Goal: Information Seeking & Learning: Learn about a topic

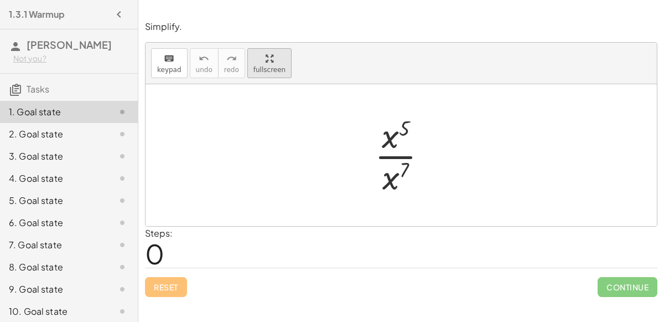
click at [273, 58] on div "button" at bounding box center [270, 57] width 32 height 13
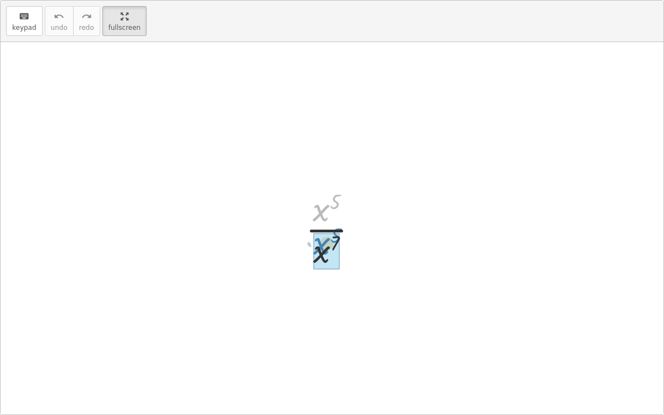
drag, startPoint x: 326, startPoint y: 209, endPoint x: 328, endPoint y: 244, distance: 35.5
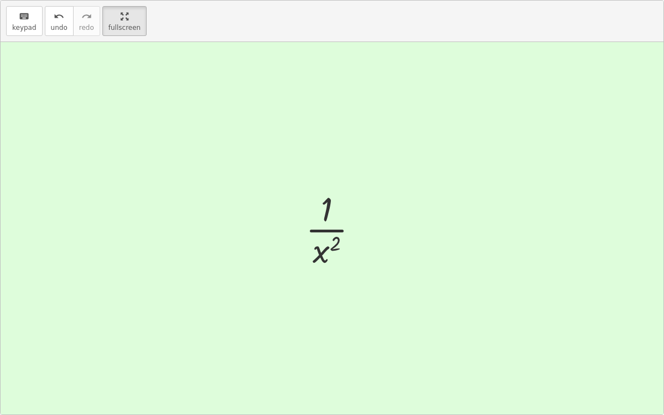
click at [563, 321] on div at bounding box center [332, 228] width 663 height 373
click at [121, 16] on icon "button" at bounding box center [125, 16] width 8 height 13
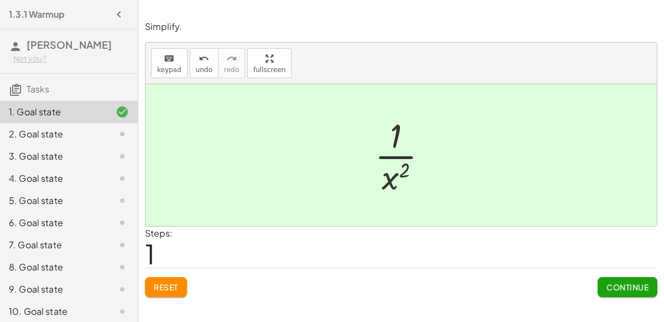
click at [602, 284] on button "Continue" at bounding box center [628, 287] width 60 height 20
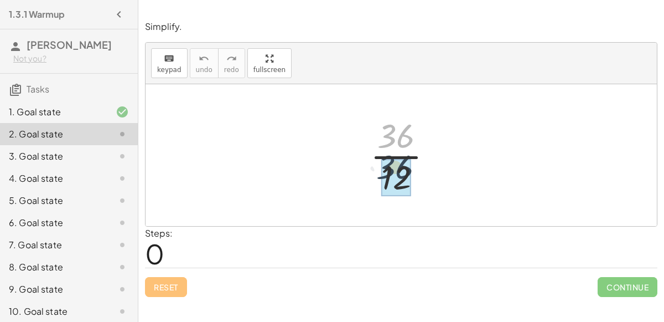
drag, startPoint x: 403, startPoint y: 139, endPoint x: 401, endPoint y: 169, distance: 30.0
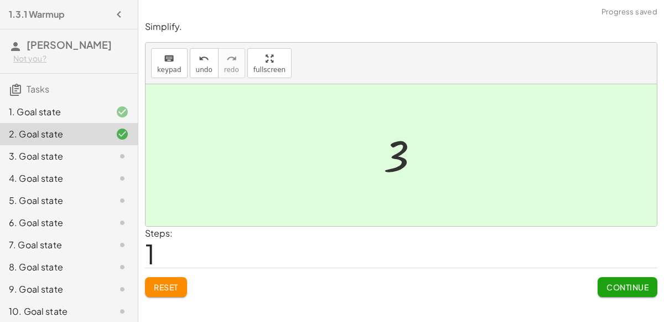
click at [608, 285] on span "Continue" at bounding box center [628, 287] width 42 height 10
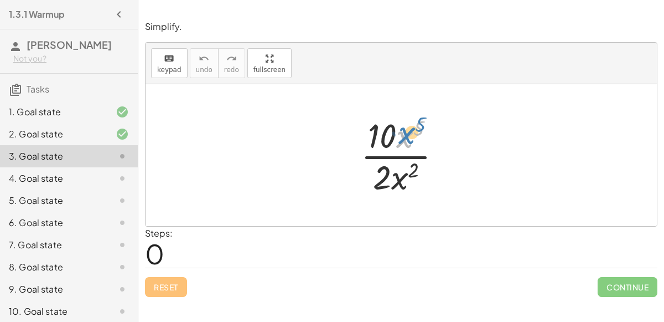
drag, startPoint x: 397, startPoint y: 139, endPoint x: 399, endPoint y: 133, distance: 6.3
click at [399, 133] on div at bounding box center [405, 154] width 101 height 85
drag, startPoint x: 386, startPoint y: 135, endPoint x: 379, endPoint y: 180, distance: 46.0
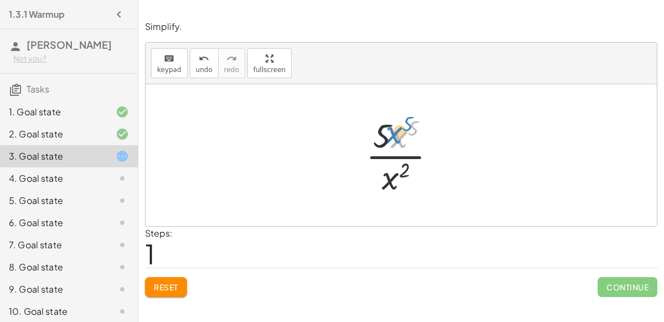
drag, startPoint x: 397, startPoint y: 136, endPoint x: 392, endPoint y: 124, distance: 13.0
click at [392, 124] on div at bounding box center [405, 154] width 90 height 85
drag, startPoint x: 397, startPoint y: 174, endPoint x: 408, endPoint y: 139, distance: 37.1
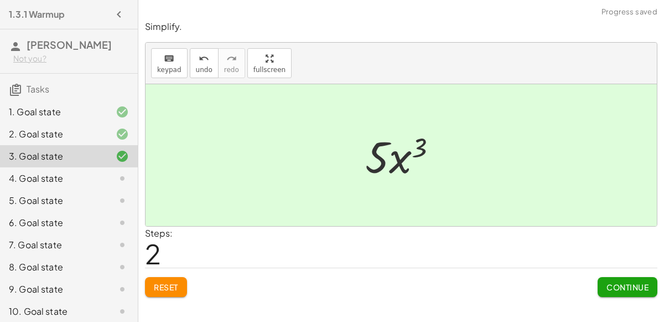
click at [615, 288] on span "Continue" at bounding box center [628, 287] width 42 height 10
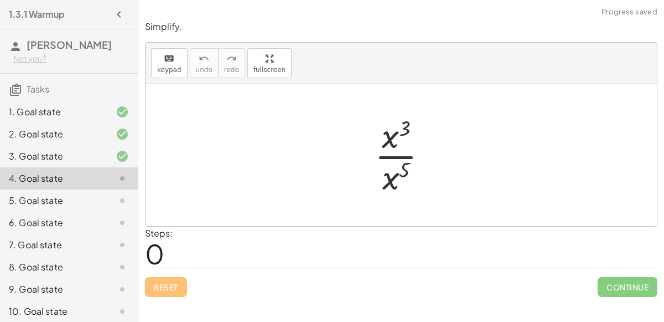
click at [108, 154] on div at bounding box center [113, 155] width 31 height 13
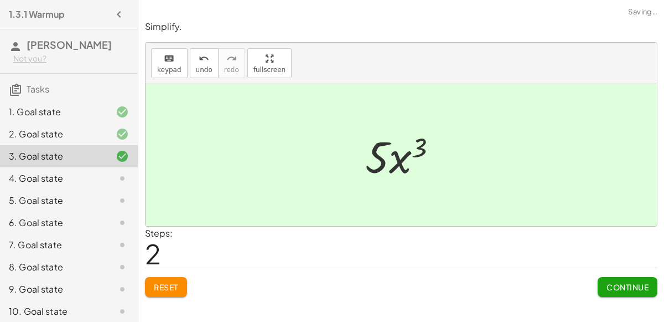
click at [105, 180] on div at bounding box center [113, 178] width 31 height 13
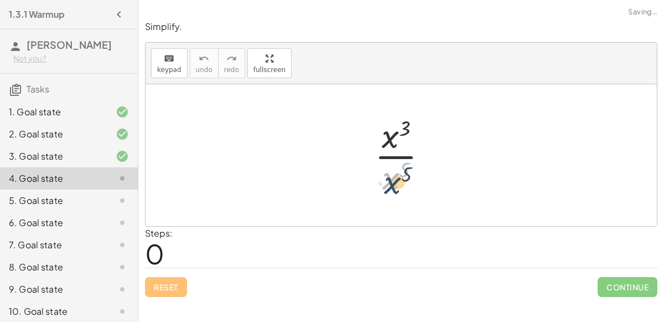
drag, startPoint x: 393, startPoint y: 177, endPoint x: 396, endPoint y: 184, distance: 7.9
click at [396, 184] on div at bounding box center [405, 154] width 73 height 85
drag, startPoint x: 391, startPoint y: 142, endPoint x: 389, endPoint y: 175, distance: 33.8
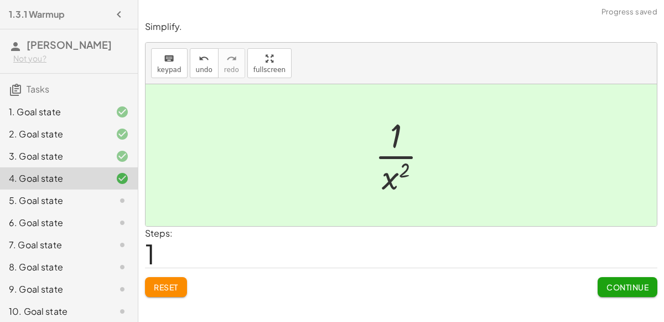
click at [642, 285] on span "Continue" at bounding box center [628, 287] width 42 height 10
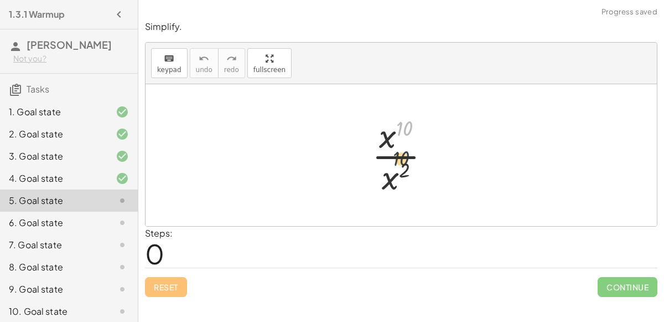
drag, startPoint x: 399, startPoint y: 138, endPoint x: 392, endPoint y: 167, distance: 29.1
click at [392, 167] on div at bounding box center [405, 154] width 79 height 85
drag, startPoint x: 387, startPoint y: 171, endPoint x: 390, endPoint y: 132, distance: 38.8
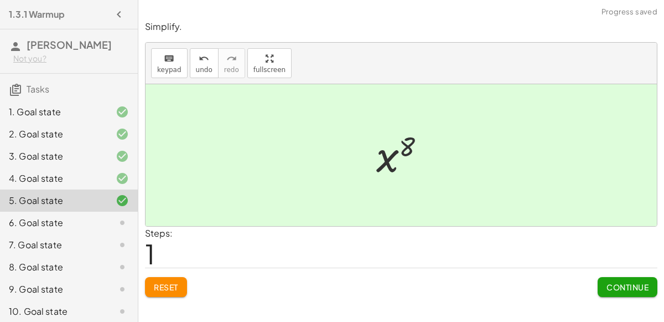
click at [609, 286] on span "Continue" at bounding box center [628, 287] width 42 height 10
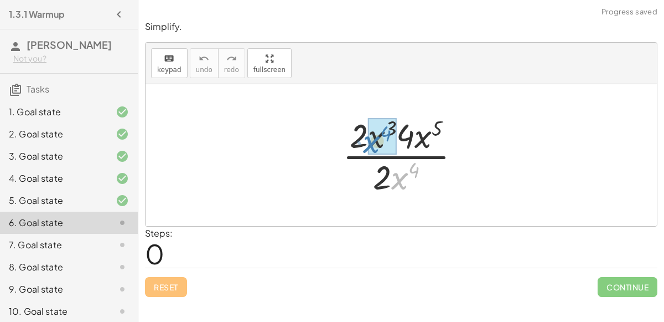
drag, startPoint x: 391, startPoint y: 180, endPoint x: 361, endPoint y: 143, distance: 47.6
click at [361, 143] on div at bounding box center [406, 154] width 138 height 85
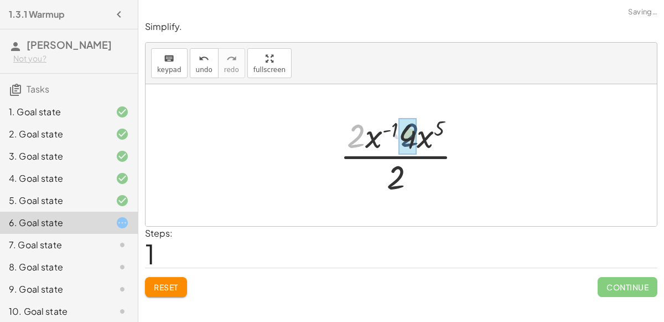
drag, startPoint x: 355, startPoint y: 138, endPoint x: 408, endPoint y: 137, distance: 53.7
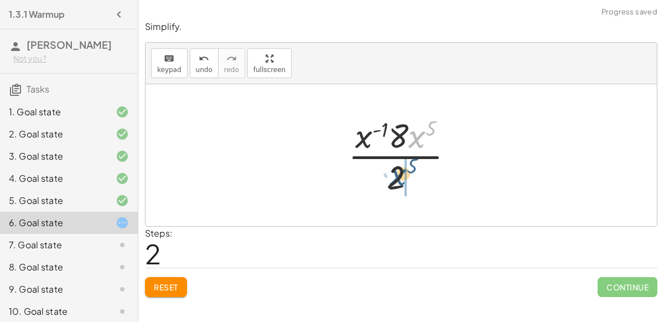
drag, startPoint x: 412, startPoint y: 137, endPoint x: 386, endPoint y: 178, distance: 48.1
click at [386, 178] on div at bounding box center [406, 154] width 126 height 85
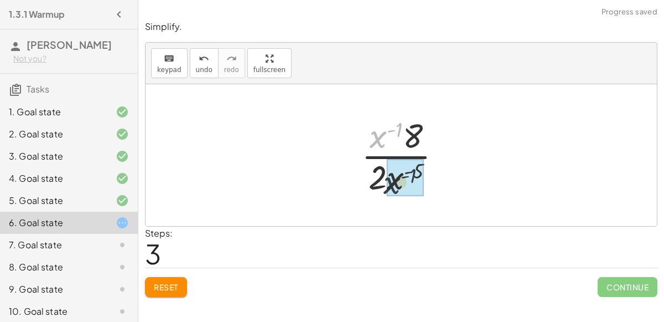
drag, startPoint x: 375, startPoint y: 127, endPoint x: 390, endPoint y: 178, distance: 53.1
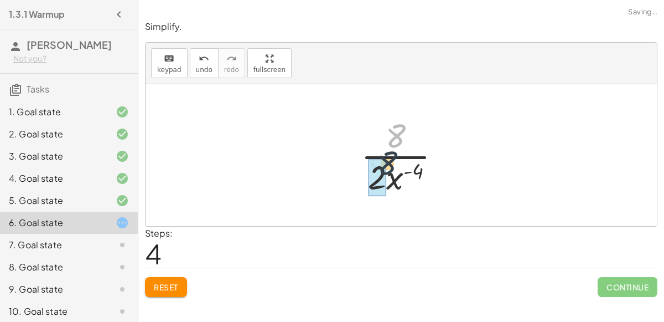
drag, startPoint x: 394, startPoint y: 138, endPoint x: 385, endPoint y: 167, distance: 29.6
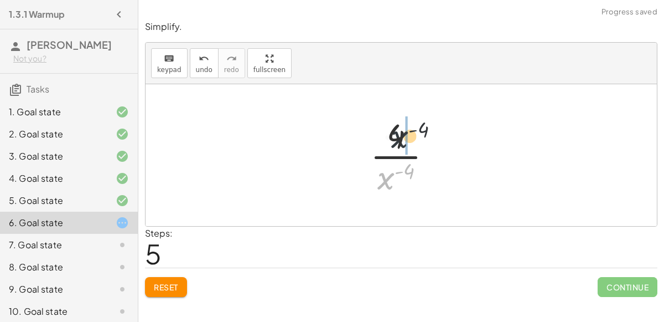
drag, startPoint x: 382, startPoint y: 187, endPoint x: 397, endPoint y: 141, distance: 47.8
click at [397, 141] on div at bounding box center [406, 154] width 82 height 85
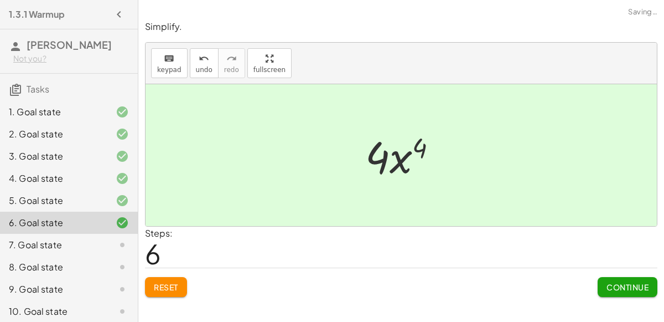
click at [603, 289] on button "Continue" at bounding box center [628, 287] width 60 height 20
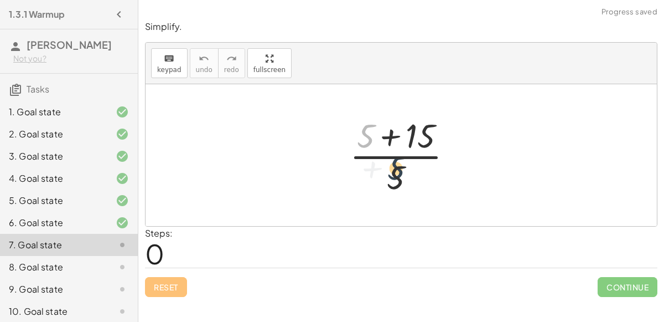
drag, startPoint x: 363, startPoint y: 135, endPoint x: 395, endPoint y: 168, distance: 45.4
click at [395, 168] on div at bounding box center [405, 154] width 123 height 85
drag, startPoint x: 424, startPoint y: 125, endPoint x: 394, endPoint y: 160, distance: 46.3
click at [394, 160] on div at bounding box center [405, 154] width 123 height 85
drag, startPoint x: 367, startPoint y: 138, endPoint x: 408, endPoint y: 187, distance: 63.2
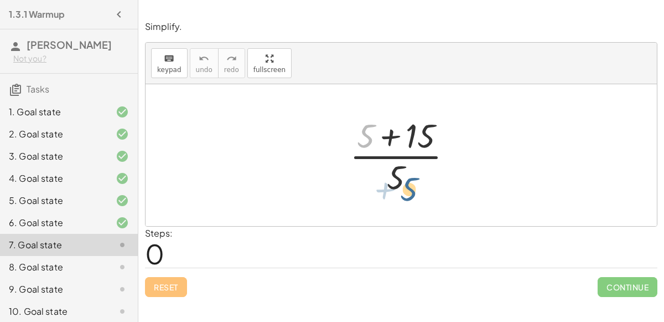
click at [408, 187] on div at bounding box center [405, 154] width 123 height 85
drag, startPoint x: 399, startPoint y: 183, endPoint x: 382, endPoint y: 144, distance: 41.4
click at [382, 144] on div at bounding box center [405, 154] width 123 height 85
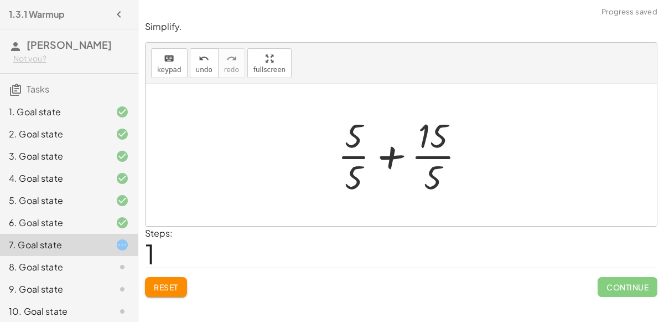
click at [390, 156] on div at bounding box center [406, 154] width 148 height 85
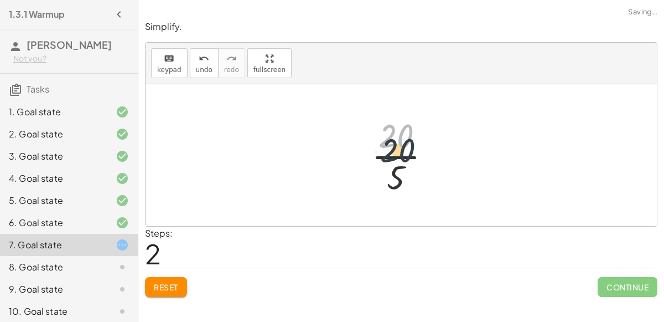
drag, startPoint x: 391, startPoint y: 142, endPoint x: 393, endPoint y: 157, distance: 15.0
click at [393, 157] on div at bounding box center [406, 154] width 80 height 85
drag, startPoint x: 396, startPoint y: 140, endPoint x: 397, endPoint y: 184, distance: 43.8
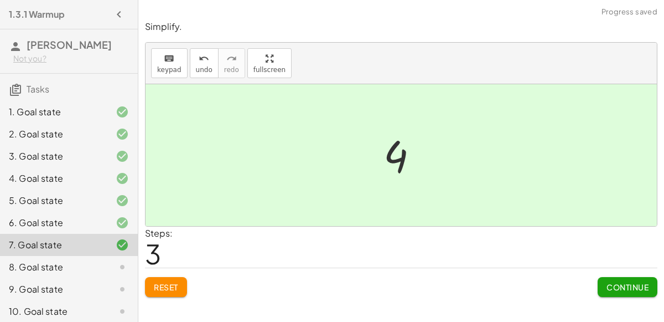
click at [607, 282] on span "Continue" at bounding box center [628, 287] width 42 height 10
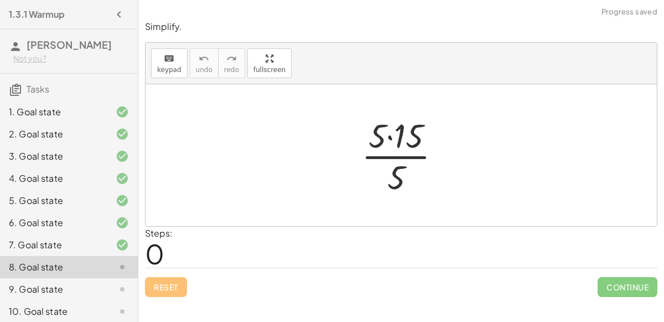
click at [390, 136] on div at bounding box center [406, 154] width 100 height 85
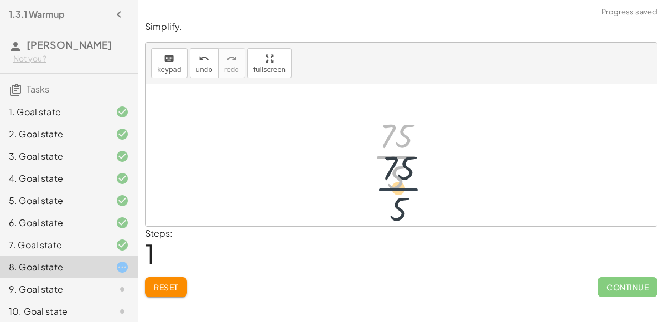
drag, startPoint x: 398, startPoint y: 148, endPoint x: 395, endPoint y: 174, distance: 26.7
click at [395, 174] on div at bounding box center [406, 154] width 78 height 85
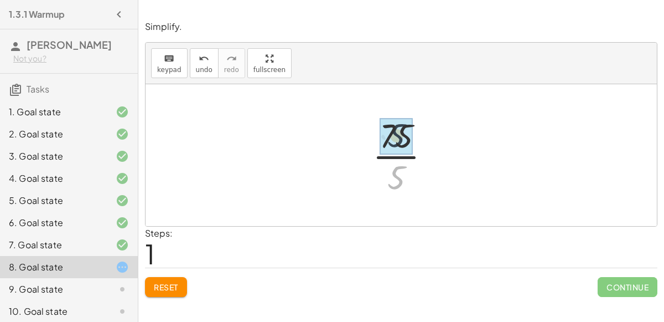
drag, startPoint x: 394, startPoint y: 181, endPoint x: 395, endPoint y: 137, distance: 44.3
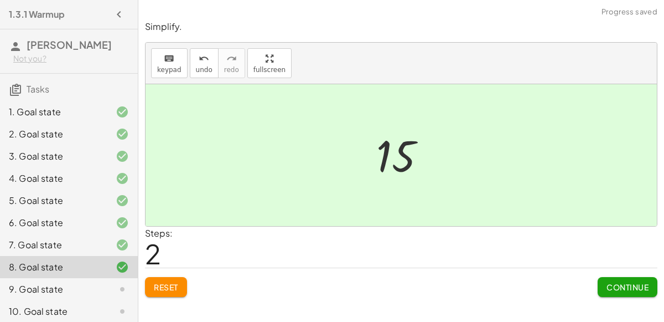
click at [614, 287] on span "Continue" at bounding box center [628, 287] width 42 height 10
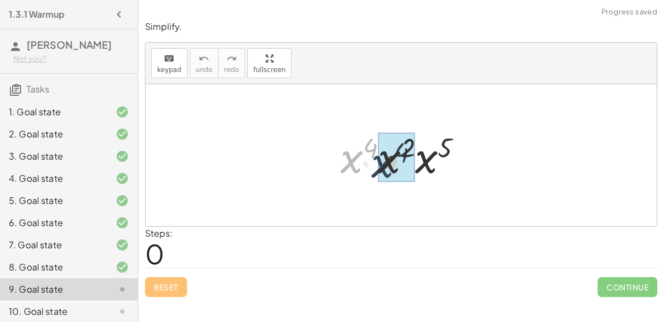
drag, startPoint x: 345, startPoint y: 162, endPoint x: 377, endPoint y: 166, distance: 31.9
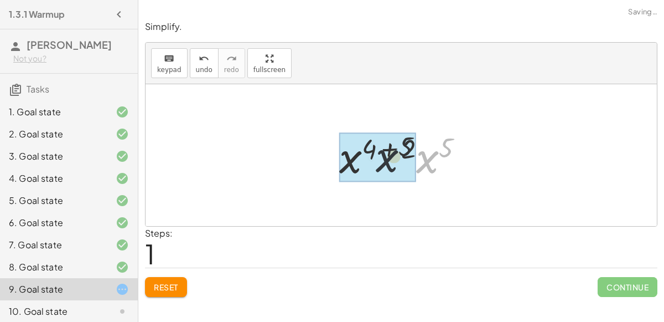
drag, startPoint x: 426, startPoint y: 162, endPoint x: 353, endPoint y: 162, distance: 73.6
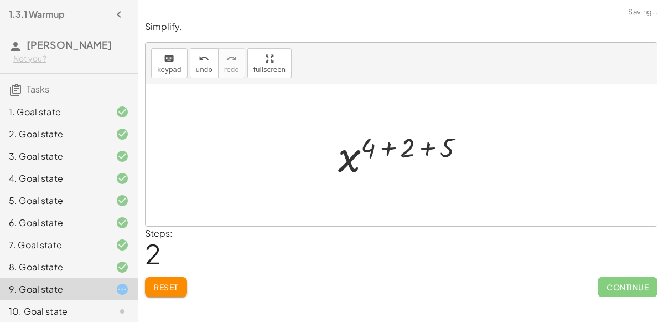
click at [383, 149] on div at bounding box center [406, 155] width 146 height 55
click at [402, 146] on div at bounding box center [405, 155] width 107 height 55
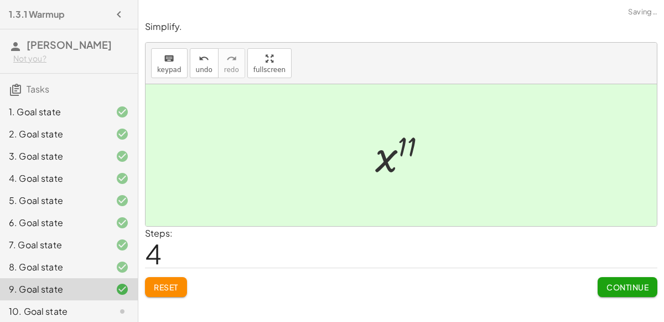
click at [619, 287] on span "Continue" at bounding box center [628, 287] width 42 height 10
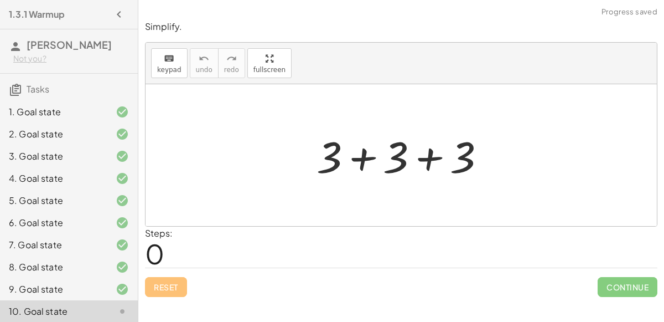
click at [362, 161] on div at bounding box center [405, 155] width 189 height 57
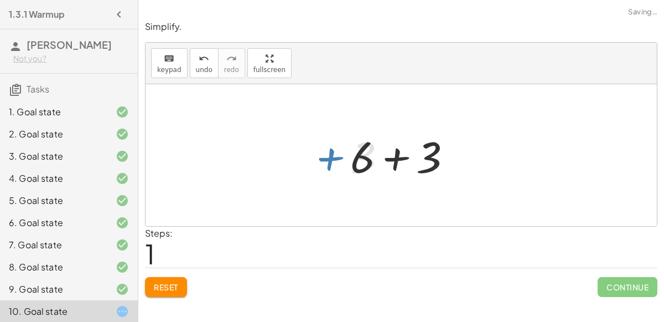
click at [391, 162] on div at bounding box center [406, 155] width 122 height 57
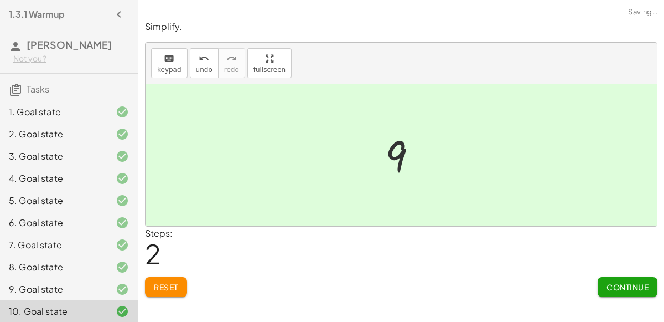
click at [605, 283] on button "Continue" at bounding box center [628, 287] width 60 height 20
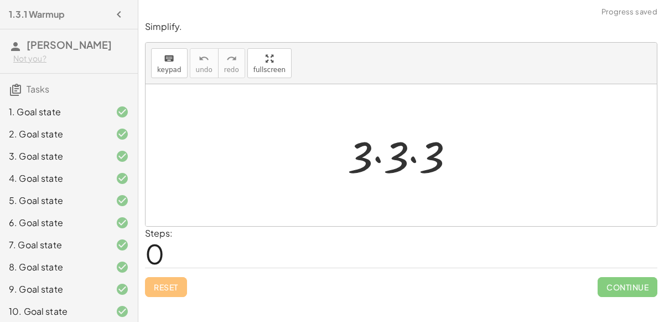
click at [374, 159] on div at bounding box center [405, 155] width 127 height 57
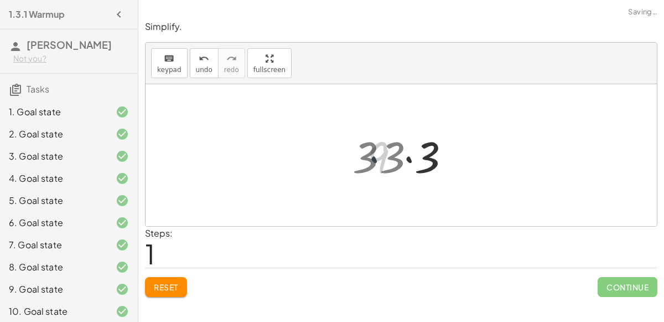
click at [374, 159] on div at bounding box center [406, 155] width 88 height 57
click at [390, 158] on div at bounding box center [406, 155] width 88 height 57
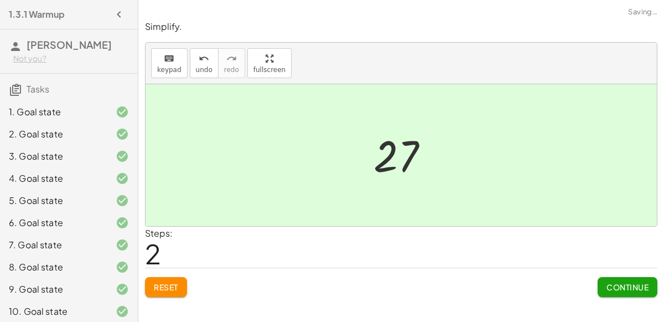
click at [608, 285] on span "Continue" at bounding box center [628, 287] width 42 height 10
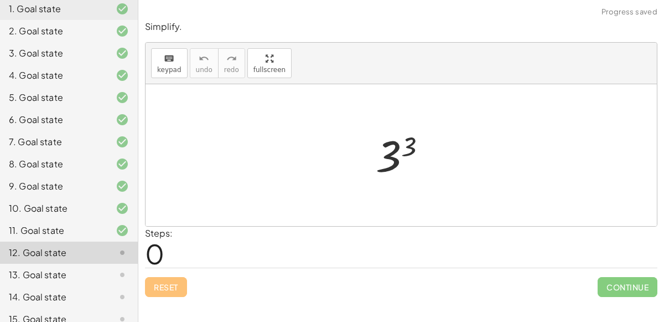
scroll to position [101, 0]
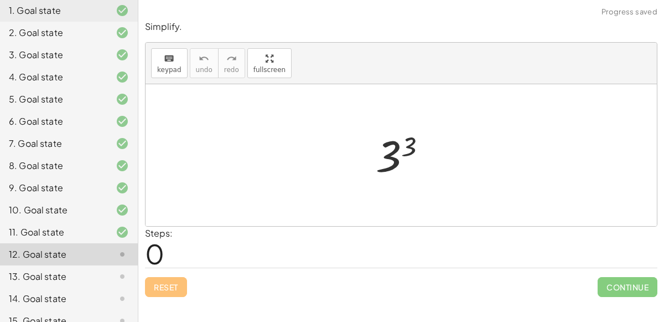
click at [406, 143] on div at bounding box center [405, 155] width 71 height 55
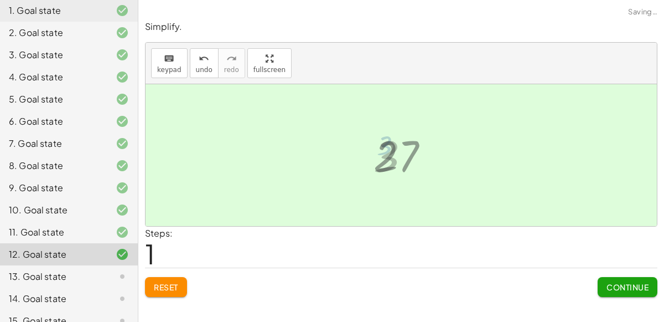
click at [406, 143] on div at bounding box center [405, 155] width 75 height 55
click at [629, 289] on span "Continue" at bounding box center [628, 287] width 42 height 10
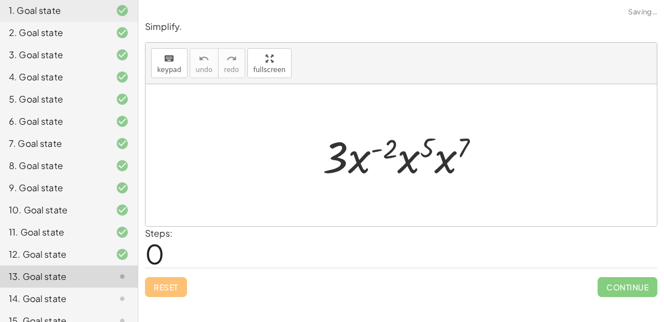
click at [376, 153] on div at bounding box center [405, 155] width 177 height 57
click at [386, 150] on div at bounding box center [405, 155] width 177 height 57
click at [433, 143] on div at bounding box center [405, 155] width 177 height 57
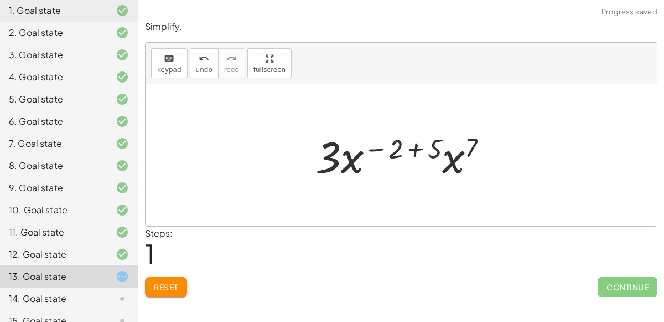
click at [415, 148] on div at bounding box center [406, 155] width 192 height 57
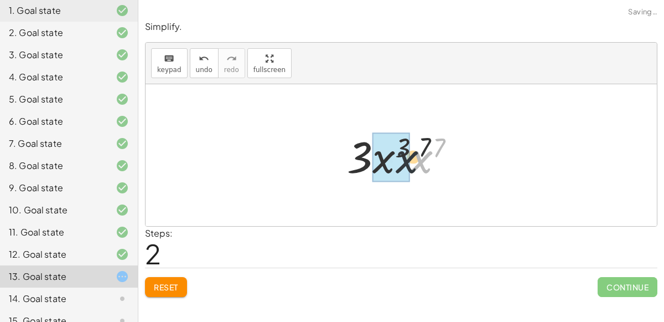
drag, startPoint x: 424, startPoint y: 159, endPoint x: 390, endPoint y: 158, distance: 33.8
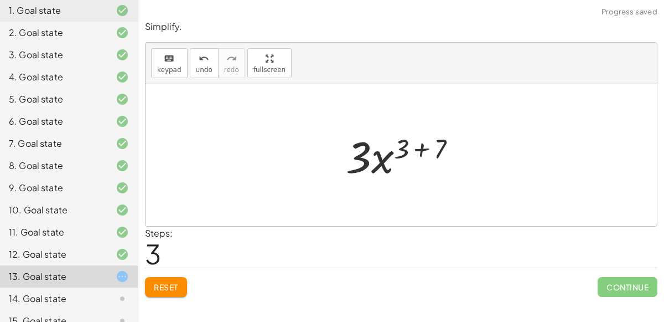
click at [374, 155] on div at bounding box center [405, 155] width 131 height 57
click at [419, 147] on div at bounding box center [405, 155] width 131 height 57
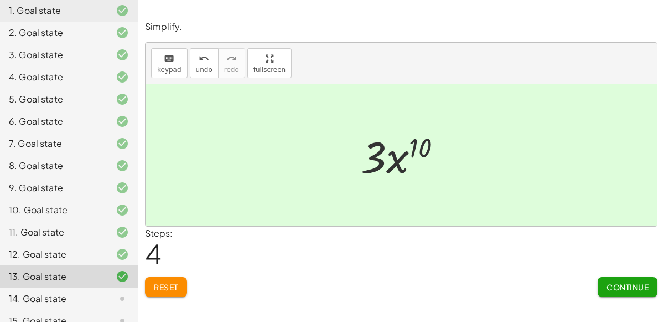
click at [627, 273] on div "Continue" at bounding box center [628, 282] width 60 height 29
click at [622, 284] on span "Continue" at bounding box center [628, 287] width 42 height 10
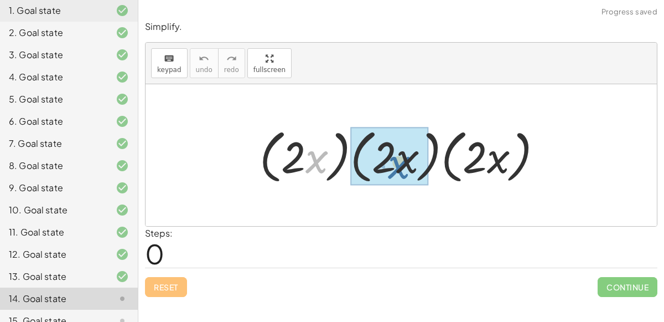
drag, startPoint x: 319, startPoint y: 151, endPoint x: 399, endPoint y: 153, distance: 79.7
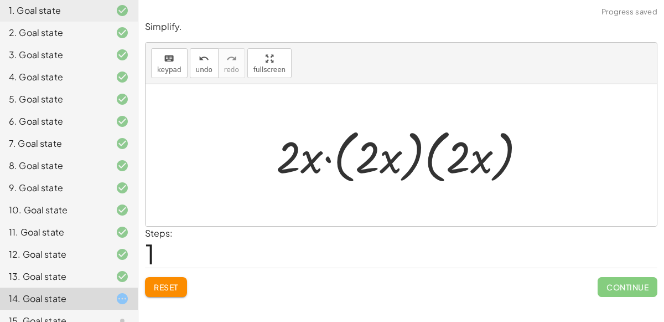
click at [324, 159] on div at bounding box center [406, 155] width 270 height 64
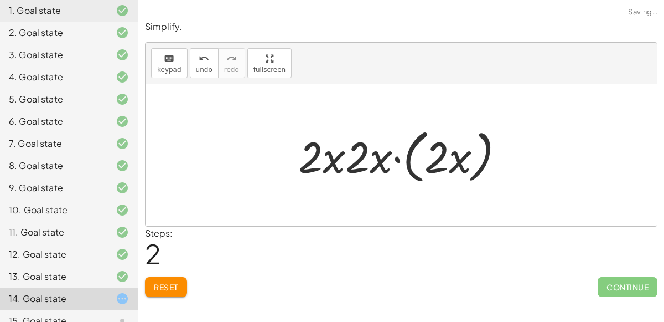
click at [396, 158] on div at bounding box center [406, 155] width 226 height 64
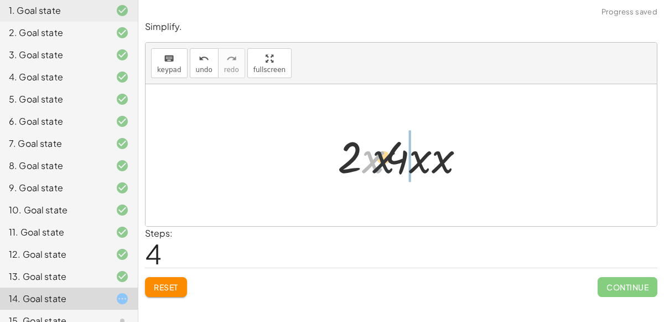
drag, startPoint x: 365, startPoint y: 160, endPoint x: 397, endPoint y: 159, distance: 32.1
click at [397, 159] on div at bounding box center [405, 155] width 147 height 57
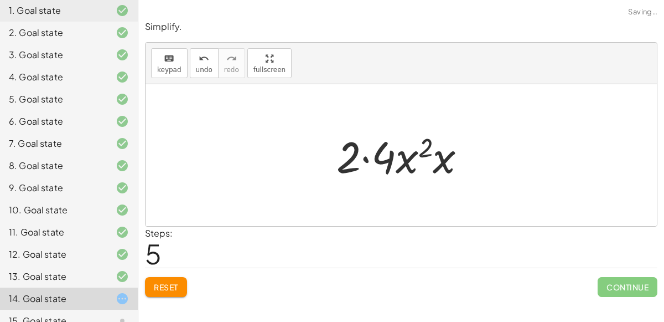
click at [422, 146] on div at bounding box center [406, 155] width 150 height 57
click at [366, 158] on div at bounding box center [406, 155] width 150 height 57
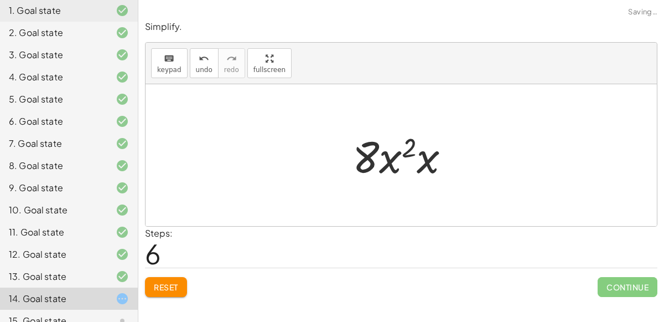
click at [388, 163] on div at bounding box center [405, 155] width 117 height 57
drag, startPoint x: 421, startPoint y: 164, endPoint x: 365, endPoint y: 163, distance: 55.9
click at [365, 163] on div at bounding box center [405, 155] width 117 height 57
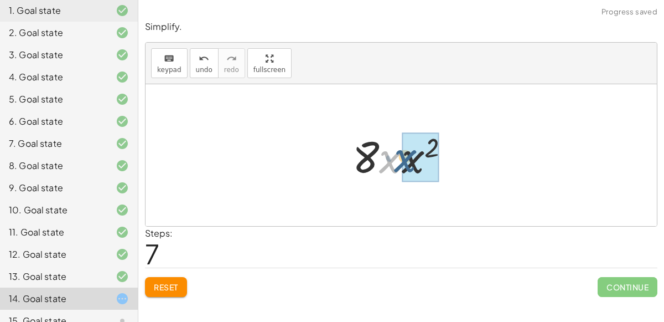
drag, startPoint x: 388, startPoint y: 166, endPoint x: 403, endPoint y: 166, distance: 15.5
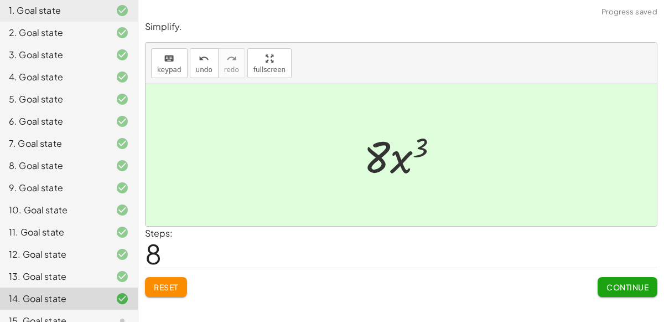
click at [612, 282] on span "Continue" at bounding box center [628, 287] width 42 height 10
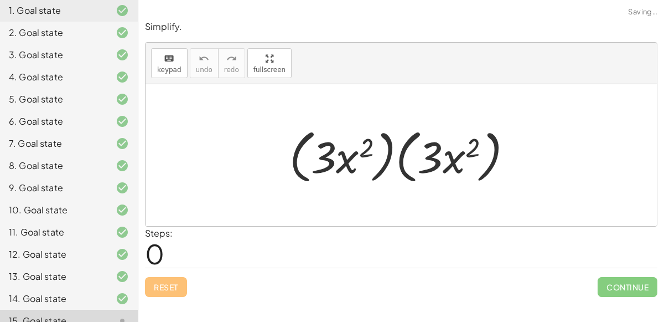
click at [346, 162] on div at bounding box center [406, 155] width 244 height 64
click at [400, 168] on div at bounding box center [406, 155] width 244 height 64
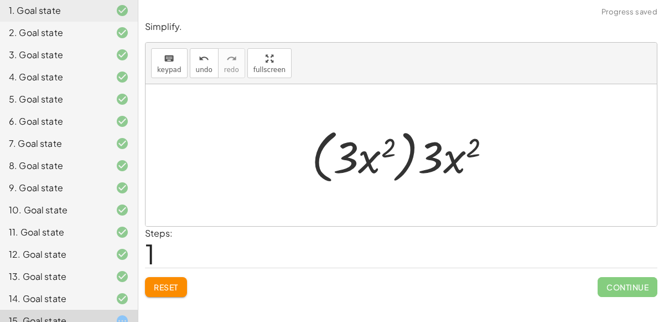
click at [406, 164] on div at bounding box center [405, 155] width 199 height 64
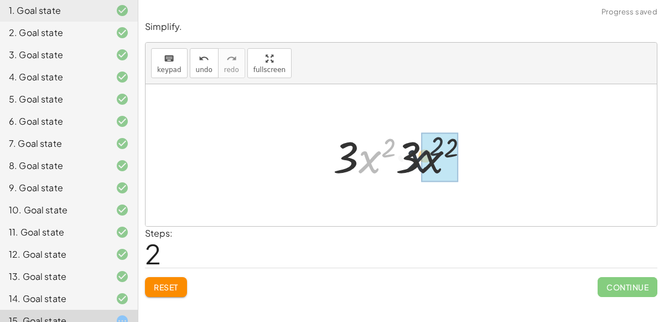
drag, startPoint x: 367, startPoint y: 162, endPoint x: 415, endPoint y: 159, distance: 48.2
click at [415, 159] on div at bounding box center [406, 155] width 156 height 57
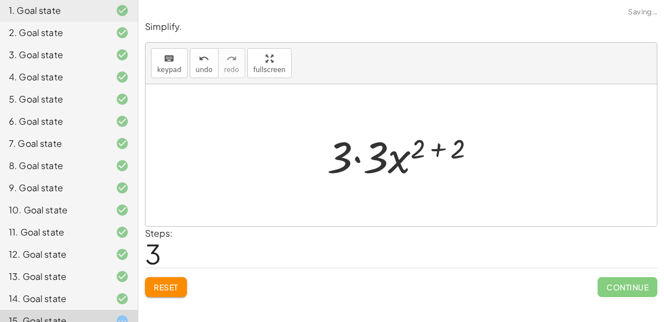
click at [433, 149] on div at bounding box center [406, 155] width 168 height 57
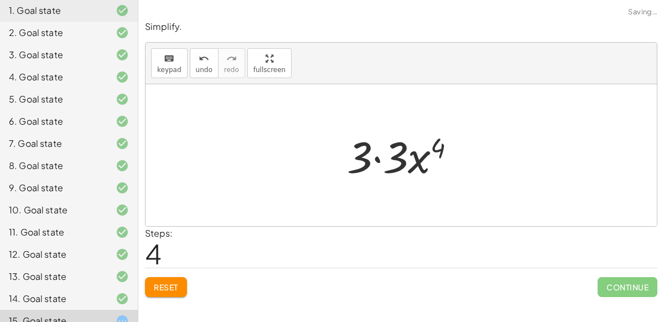
click at [423, 157] on div at bounding box center [406, 155] width 129 height 57
click at [376, 156] on div at bounding box center [406, 155] width 129 height 57
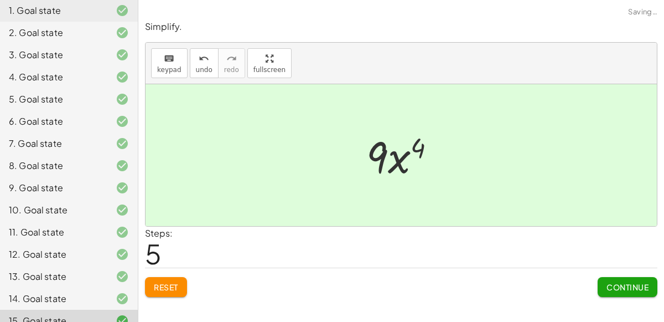
click at [380, 156] on div at bounding box center [406, 155] width 90 height 57
click at [627, 287] on span "Continue" at bounding box center [628, 287] width 42 height 10
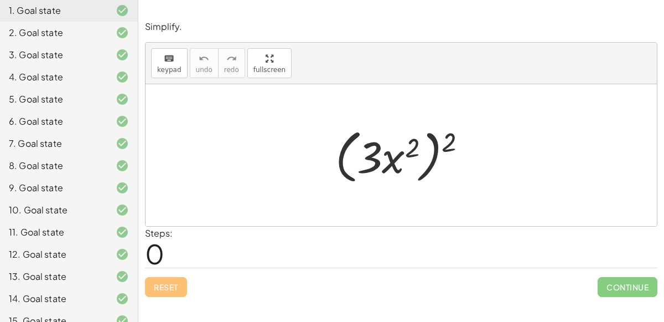
click at [420, 168] on div at bounding box center [406, 155] width 152 height 64
click at [422, 170] on div at bounding box center [406, 155] width 152 height 64
drag, startPoint x: 448, startPoint y: 139, endPoint x: 397, endPoint y: 147, distance: 51.5
click at [397, 147] on div at bounding box center [406, 155] width 152 height 64
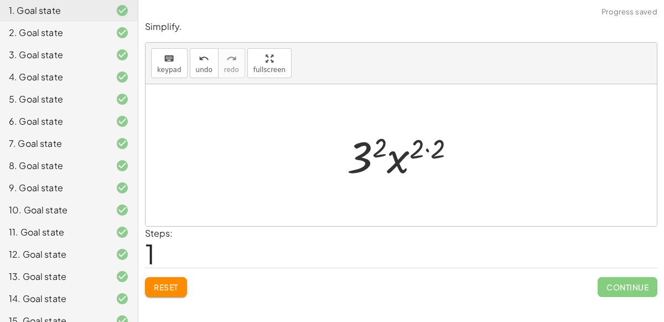
click at [425, 148] on div at bounding box center [406, 155] width 128 height 57
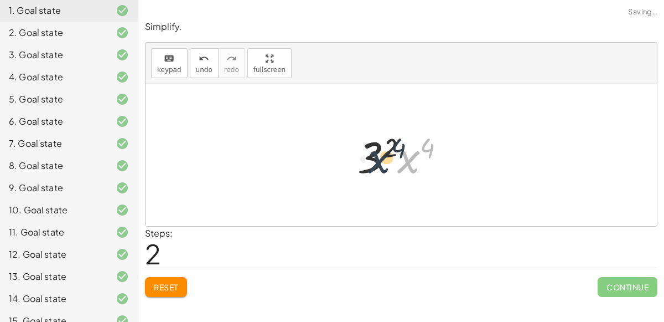
drag, startPoint x: 412, startPoint y: 161, endPoint x: 382, endPoint y: 161, distance: 29.9
click at [382, 161] on div at bounding box center [406, 155] width 108 height 57
drag, startPoint x: 371, startPoint y: 159, endPoint x: 400, endPoint y: 159, distance: 28.2
click at [400, 159] on div at bounding box center [406, 155] width 108 height 57
click at [425, 147] on div at bounding box center [406, 155] width 108 height 57
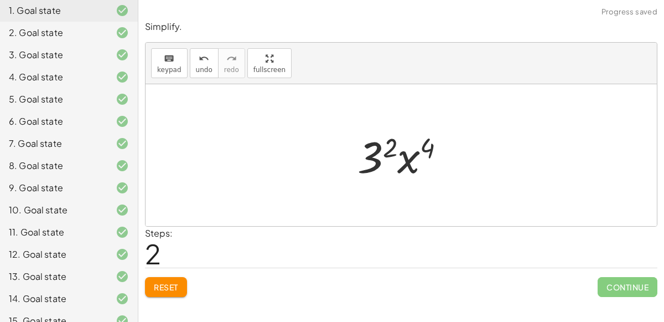
click at [394, 146] on div at bounding box center [406, 155] width 108 height 57
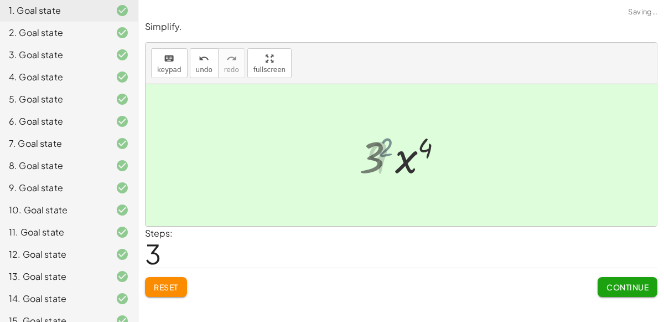
click at [386, 149] on div at bounding box center [406, 155] width 90 height 57
click at [623, 287] on span "Continue" at bounding box center [628, 287] width 42 height 10
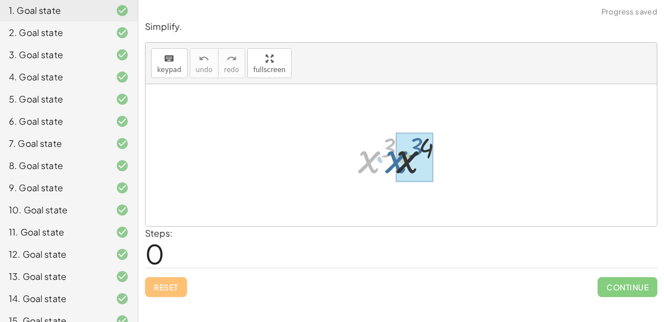
drag, startPoint x: 364, startPoint y: 156, endPoint x: 391, endPoint y: 156, distance: 27.1
click at [391, 156] on div at bounding box center [406, 155] width 106 height 57
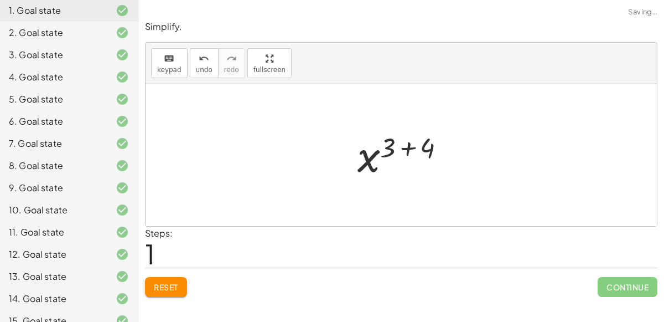
click at [399, 150] on div at bounding box center [406, 155] width 108 height 55
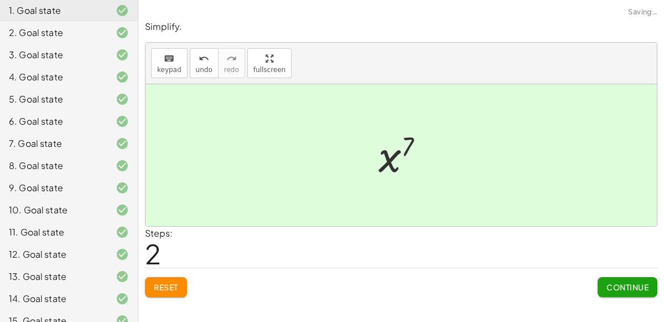
click at [646, 285] on span "Continue" at bounding box center [628, 287] width 42 height 10
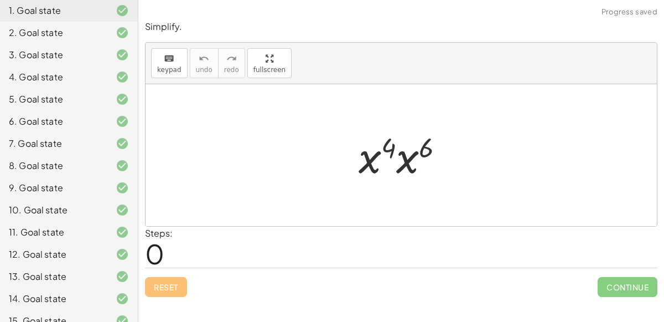
click at [399, 146] on div at bounding box center [405, 155] width 105 height 57
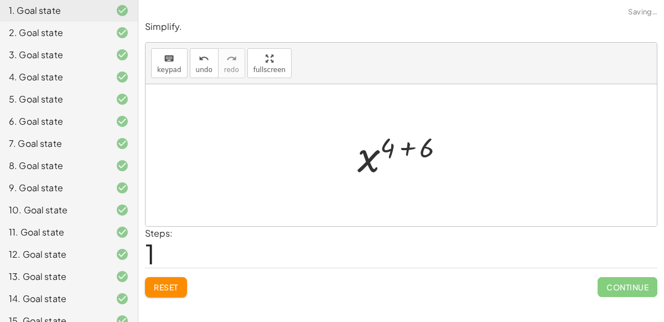
click at [401, 147] on div at bounding box center [405, 155] width 107 height 55
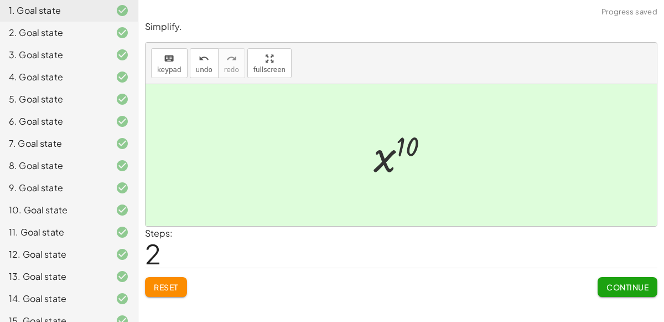
click at [639, 283] on span "Continue" at bounding box center [628, 287] width 42 height 10
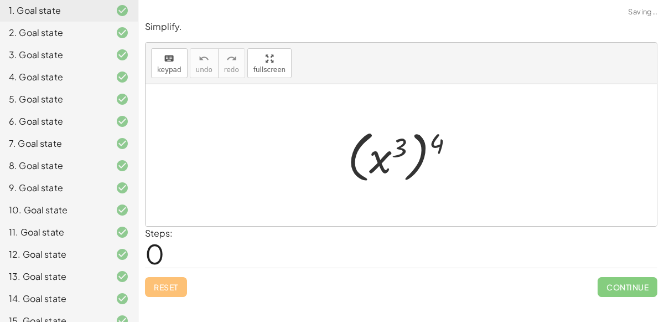
click at [414, 156] on div at bounding box center [405, 155] width 127 height 61
click at [418, 164] on div at bounding box center [405, 155] width 127 height 61
click at [412, 169] on div at bounding box center [405, 155] width 127 height 61
click at [370, 159] on div at bounding box center [405, 155] width 127 height 61
drag, startPoint x: 372, startPoint y: 160, endPoint x: 418, endPoint y: 148, distance: 47.4
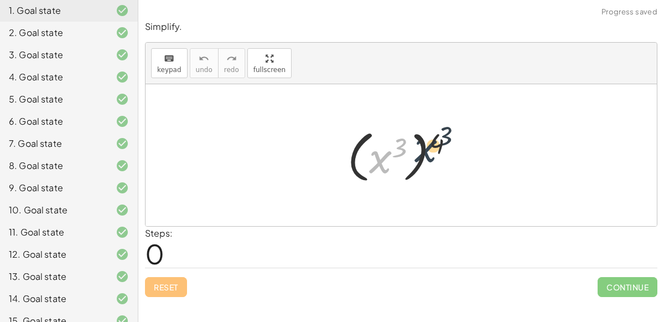
click at [418, 148] on div at bounding box center [405, 155] width 127 height 61
drag, startPoint x: 439, startPoint y: 144, endPoint x: 401, endPoint y: 146, distance: 37.7
click at [401, 146] on div at bounding box center [405, 155] width 127 height 61
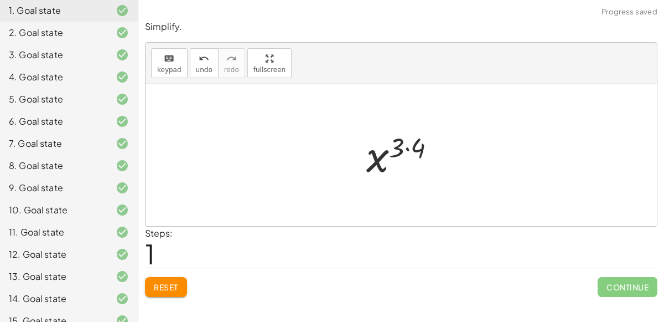
click at [406, 147] on div at bounding box center [405, 155] width 89 height 55
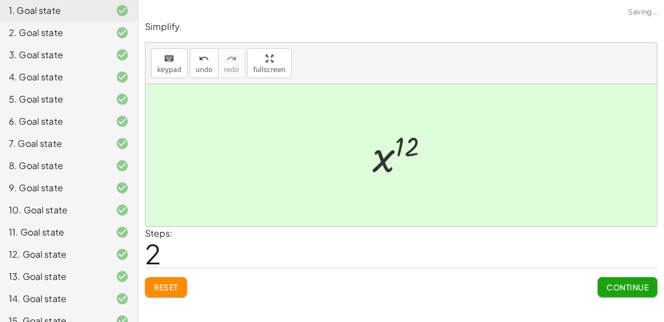
click at [642, 289] on span "Continue" at bounding box center [628, 287] width 42 height 10
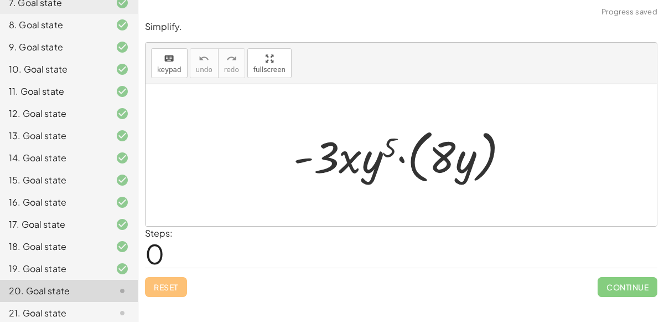
scroll to position [247, 0]
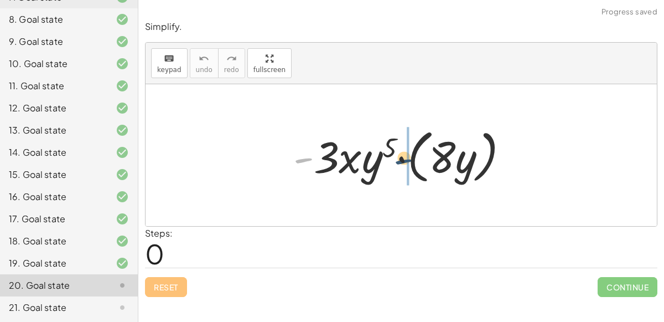
drag, startPoint x: 309, startPoint y: 157, endPoint x: 436, endPoint y: 157, distance: 126.8
click at [436, 157] on div at bounding box center [406, 155] width 236 height 64
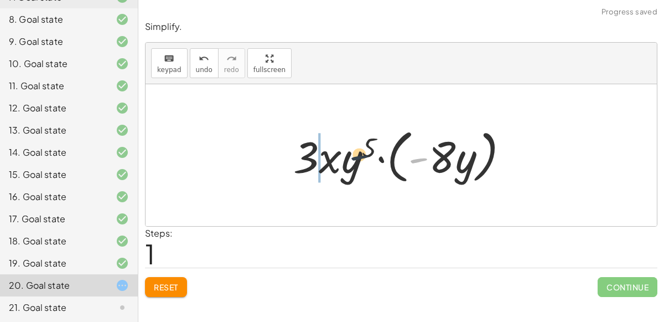
drag, startPoint x: 422, startPoint y: 160, endPoint x: 323, endPoint y: 154, distance: 99.3
click at [323, 154] on div at bounding box center [406, 155] width 236 height 64
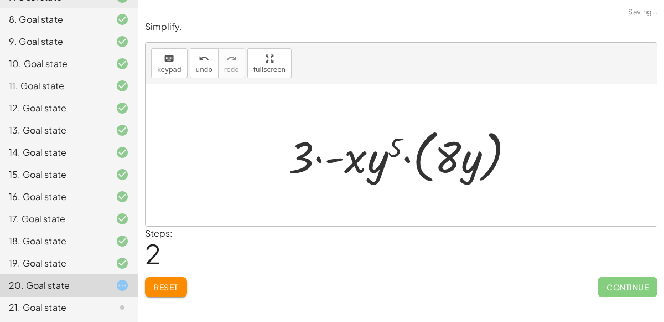
click at [403, 157] on div at bounding box center [406, 155] width 246 height 64
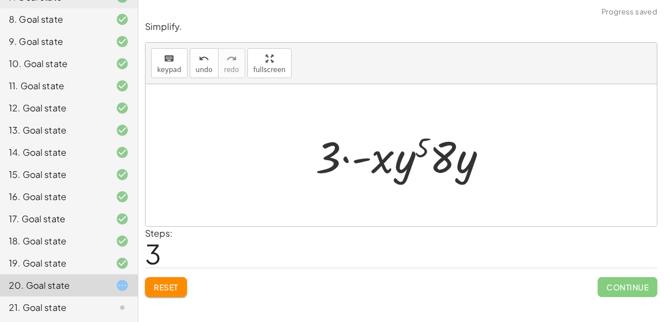
click at [361, 157] on div at bounding box center [406, 155] width 192 height 57
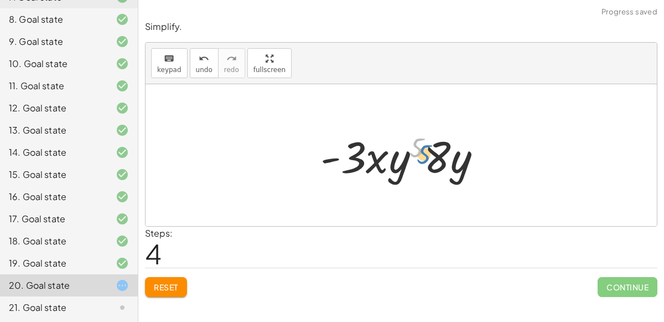
drag, startPoint x: 412, startPoint y: 151, endPoint x: 426, endPoint y: 156, distance: 14.7
click at [426, 156] on div at bounding box center [406, 155] width 182 height 57
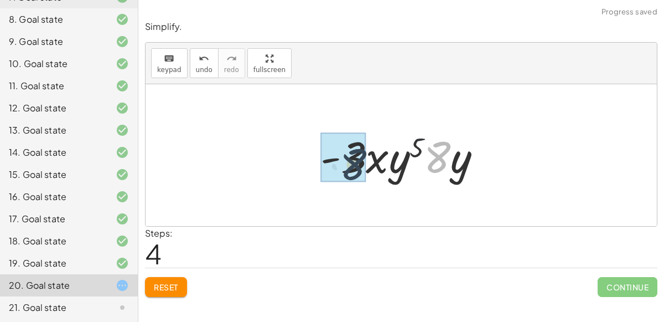
drag, startPoint x: 438, startPoint y: 162, endPoint x: 350, endPoint y: 168, distance: 87.7
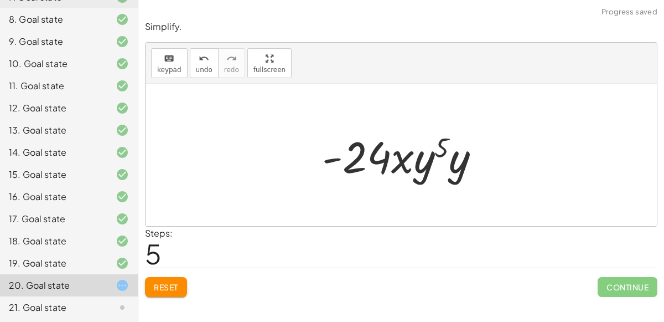
click at [365, 163] on div at bounding box center [406, 155] width 178 height 57
click at [400, 159] on div at bounding box center [406, 155] width 178 height 57
drag, startPoint x: 443, startPoint y: 151, endPoint x: 373, endPoint y: 163, distance: 71.4
click at [373, 163] on div at bounding box center [406, 155] width 178 height 57
drag, startPoint x: 441, startPoint y: 143, endPoint x: 463, endPoint y: 161, distance: 28.4
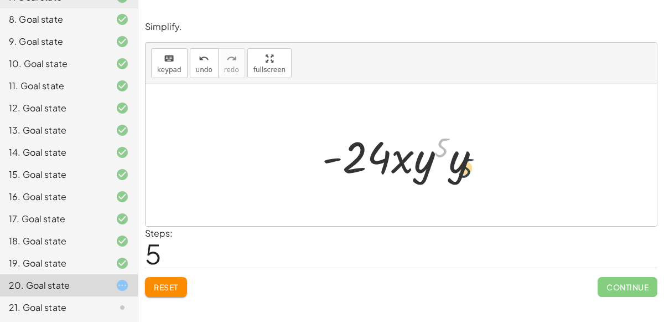
click at [463, 161] on div at bounding box center [406, 155] width 178 height 57
drag, startPoint x: 464, startPoint y: 163, endPoint x: 392, endPoint y: 157, distance: 72.8
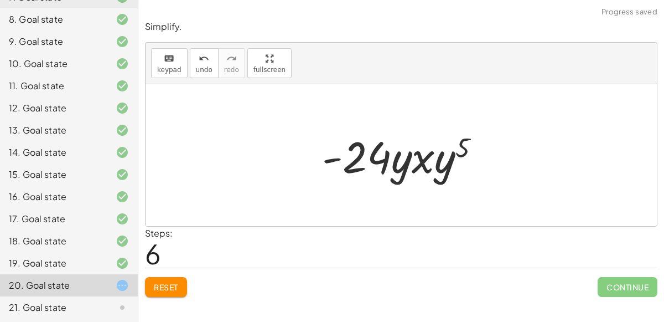
click at [420, 162] on div at bounding box center [406, 155] width 178 height 57
click at [335, 158] on div at bounding box center [406, 155] width 178 height 57
drag, startPoint x: 335, startPoint y: 158, endPoint x: 408, endPoint y: 163, distance: 72.6
click at [408, 163] on div at bounding box center [406, 155] width 178 height 57
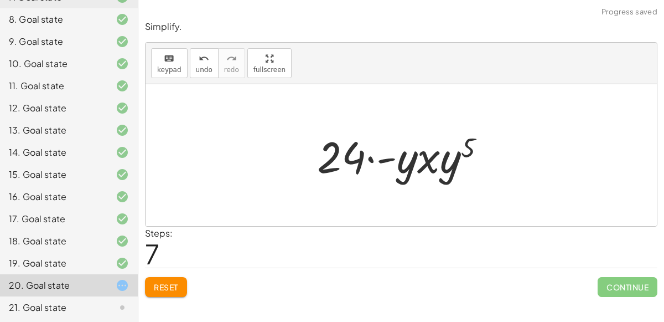
click at [365, 156] on div at bounding box center [406, 155] width 189 height 57
click at [367, 158] on div at bounding box center [406, 155] width 189 height 57
click at [201, 66] on span "undo" at bounding box center [204, 70] width 17 height 8
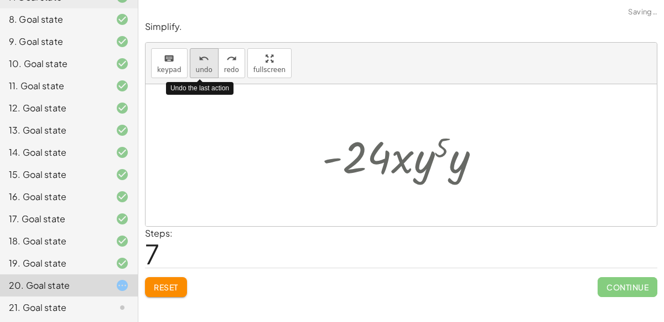
click at [201, 66] on span "undo" at bounding box center [204, 70] width 17 height 8
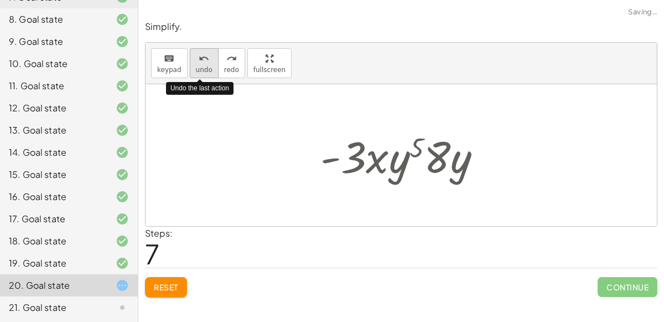
click at [201, 66] on span "undo" at bounding box center [204, 70] width 17 height 8
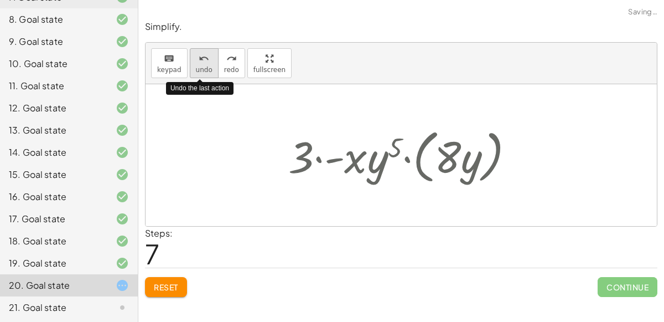
click at [201, 66] on span "undo" at bounding box center [204, 70] width 17 height 8
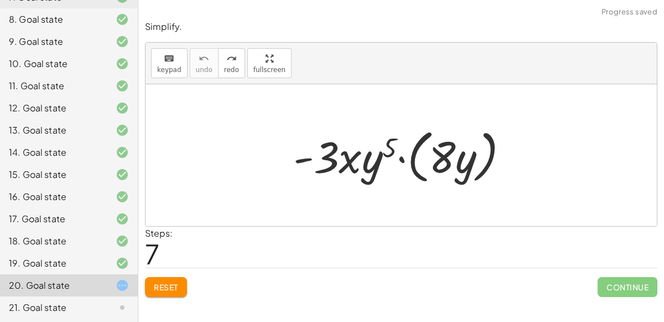
click at [402, 157] on div at bounding box center [406, 155] width 236 height 64
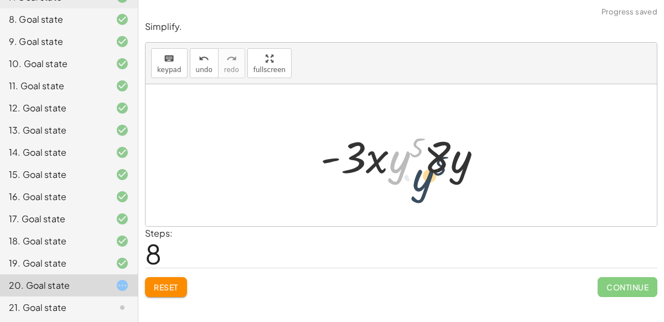
drag, startPoint x: 409, startPoint y: 140, endPoint x: 433, endPoint y: 158, distance: 30.0
click at [433, 158] on div at bounding box center [406, 155] width 182 height 57
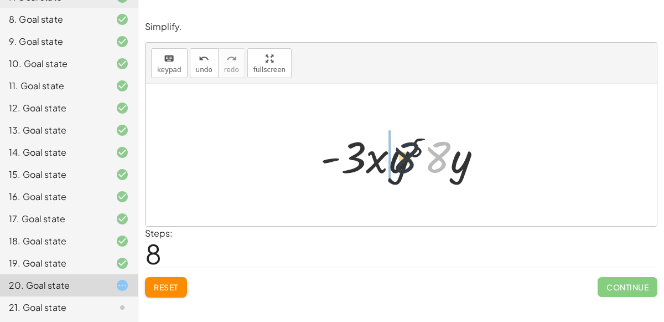
drag, startPoint x: 446, startPoint y: 157, endPoint x: 407, endPoint y: 157, distance: 38.7
click at [407, 157] on div at bounding box center [406, 155] width 182 height 57
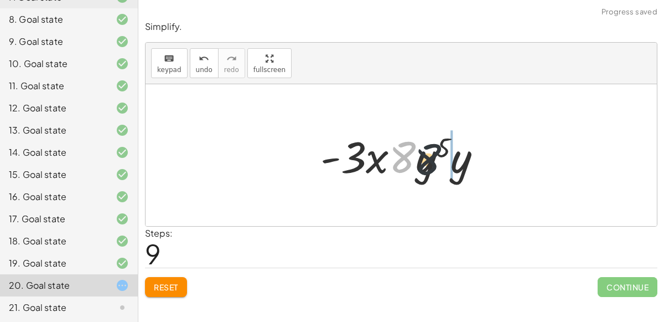
drag, startPoint x: 400, startPoint y: 157, endPoint x: 437, endPoint y: 159, distance: 37.2
click at [437, 159] on div at bounding box center [406, 155] width 182 height 57
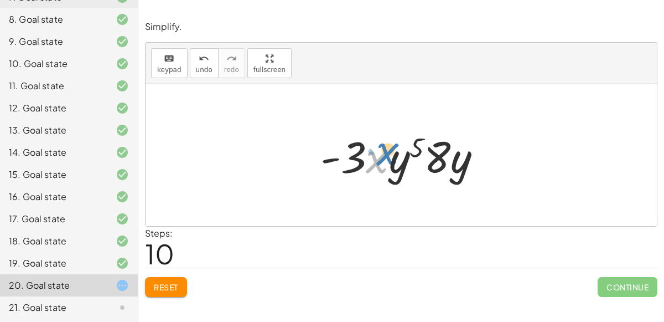
drag, startPoint x: 380, startPoint y: 158, endPoint x: 390, endPoint y: 151, distance: 12.6
click at [390, 151] on div at bounding box center [406, 155] width 182 height 57
click at [330, 153] on div at bounding box center [406, 155] width 182 height 57
click at [362, 160] on div at bounding box center [406, 155] width 182 height 57
click at [374, 160] on div at bounding box center [406, 155] width 182 height 57
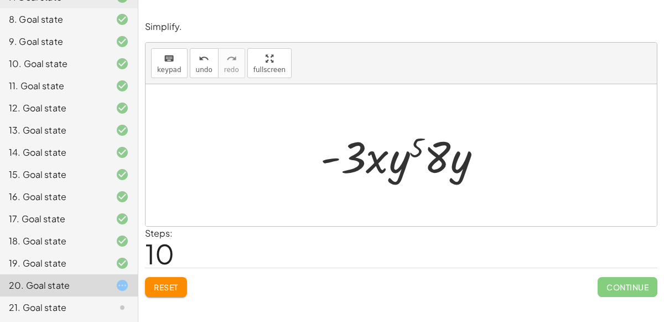
click at [374, 160] on div at bounding box center [406, 155] width 182 height 57
drag, startPoint x: 431, startPoint y: 144, endPoint x: 374, endPoint y: 151, distance: 57.9
click at [374, 151] on div at bounding box center [406, 155] width 182 height 57
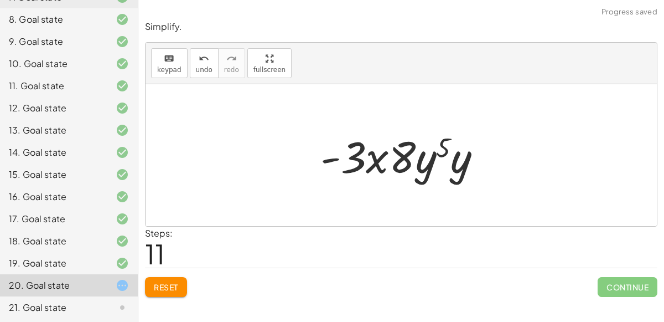
click at [395, 163] on div at bounding box center [406, 155] width 182 height 57
click at [428, 169] on div at bounding box center [406, 155] width 182 height 57
drag, startPoint x: 446, startPoint y: 144, endPoint x: 473, endPoint y: 169, distance: 37.2
click at [473, 169] on div at bounding box center [406, 155] width 182 height 57
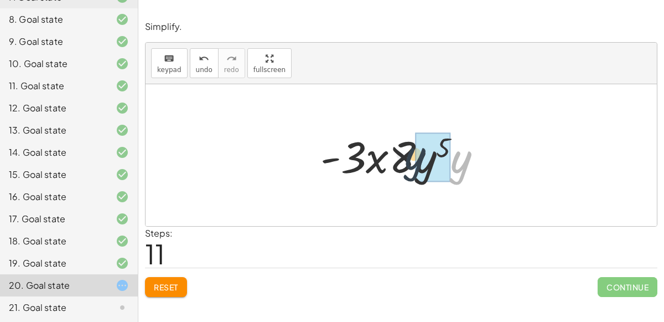
drag, startPoint x: 459, startPoint y: 165, endPoint x: 411, endPoint y: 161, distance: 48.3
click at [411, 161] on div at bounding box center [406, 155] width 182 height 57
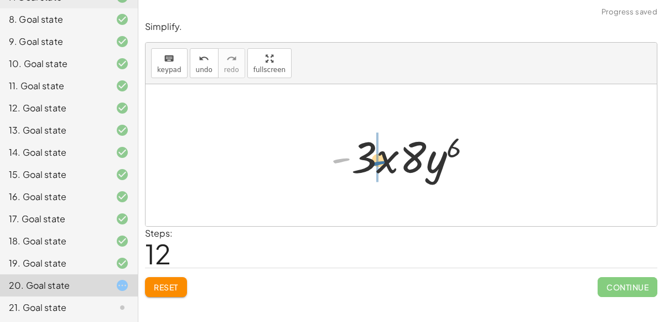
drag, startPoint x: 343, startPoint y: 159, endPoint x: 396, endPoint y: 161, distance: 53.2
click at [396, 161] on div at bounding box center [405, 155] width 161 height 57
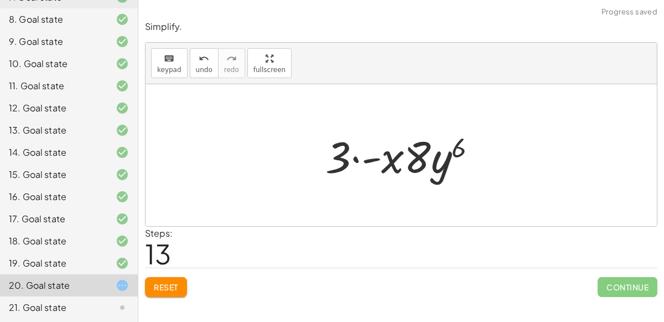
click at [354, 156] on div at bounding box center [406, 155] width 172 height 57
drag, startPoint x: 371, startPoint y: 159, endPoint x: 332, endPoint y: 159, distance: 39.3
click at [332, 159] on div at bounding box center [406, 155] width 172 height 57
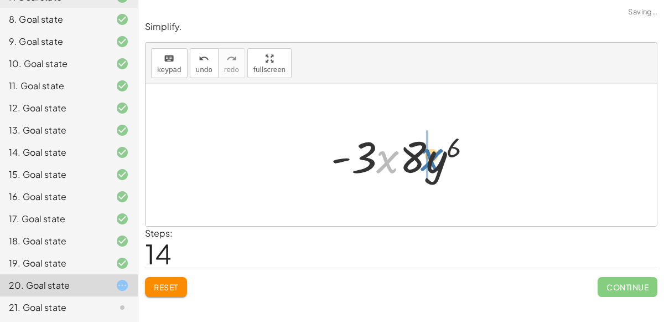
drag, startPoint x: 387, startPoint y: 164, endPoint x: 432, endPoint y: 162, distance: 44.9
click at [432, 162] on div at bounding box center [405, 155] width 161 height 57
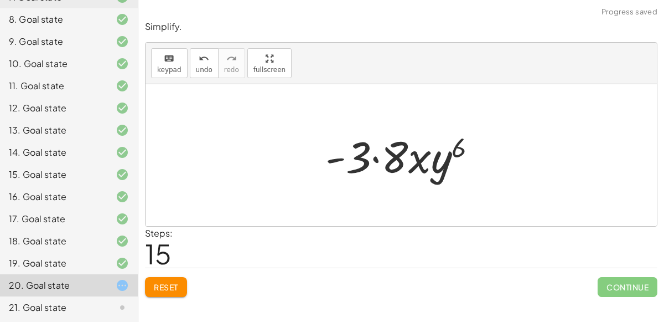
click at [374, 157] on div at bounding box center [406, 155] width 172 height 57
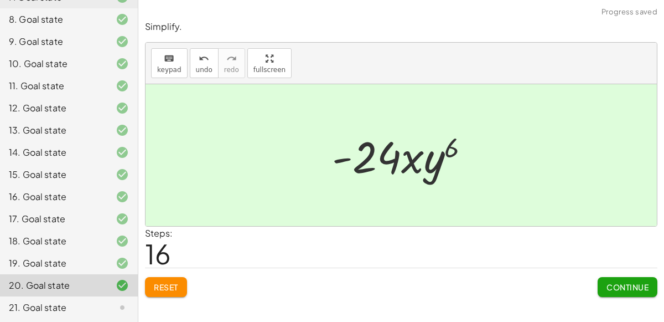
click at [613, 288] on span "Continue" at bounding box center [628, 287] width 42 height 10
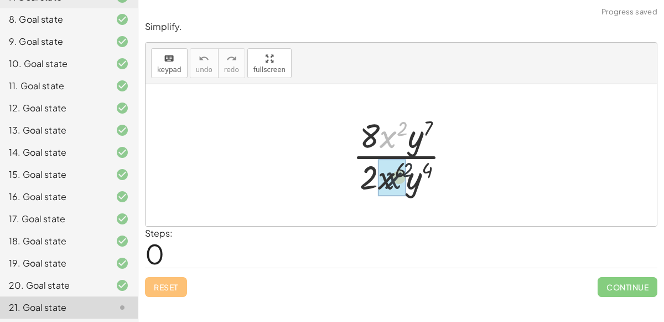
drag, startPoint x: 392, startPoint y: 134, endPoint x: 397, endPoint y: 178, distance: 43.5
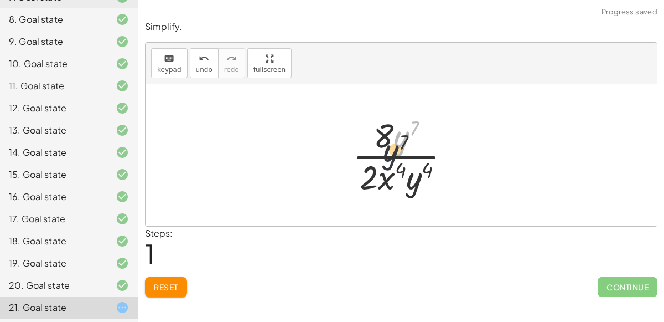
drag, startPoint x: 407, startPoint y: 137, endPoint x: 391, endPoint y: 168, distance: 34.2
click at [391, 168] on div at bounding box center [406, 154] width 118 height 85
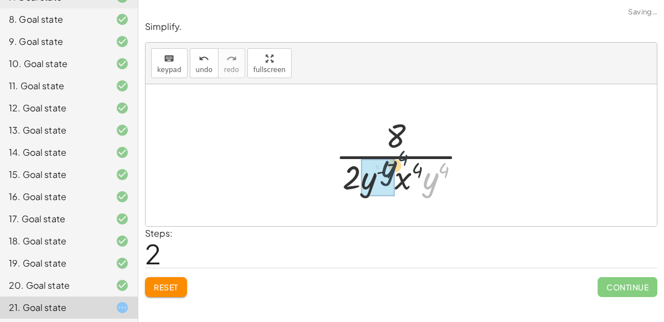
drag, startPoint x: 427, startPoint y: 179, endPoint x: 380, endPoint y: 161, distance: 50.7
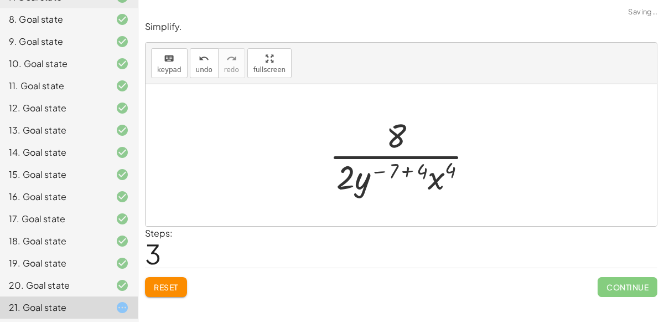
click at [380, 169] on div at bounding box center [406, 154] width 164 height 85
click at [405, 171] on div at bounding box center [406, 154] width 164 height 85
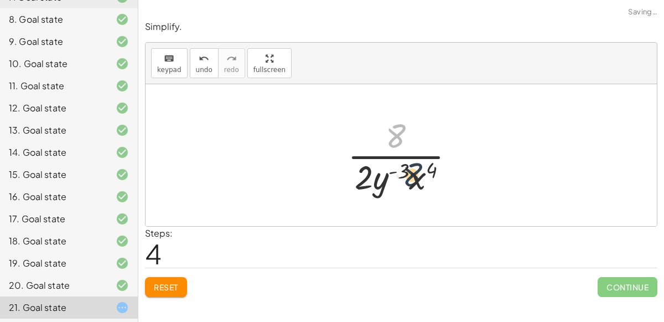
drag, startPoint x: 399, startPoint y: 143, endPoint x: 422, endPoint y: 186, distance: 49.0
click at [422, 186] on div at bounding box center [405, 154] width 127 height 85
drag, startPoint x: 420, startPoint y: 182, endPoint x: 397, endPoint y: 143, distance: 44.1
click at [397, 143] on div at bounding box center [405, 154] width 127 height 85
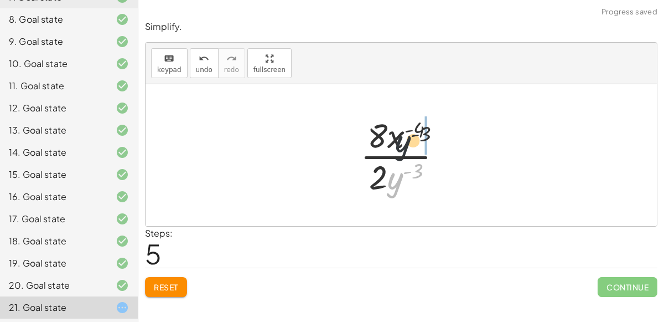
drag, startPoint x: 399, startPoint y: 180, endPoint x: 406, endPoint y: 137, distance: 43.9
click at [406, 137] on div at bounding box center [406, 154] width 102 height 85
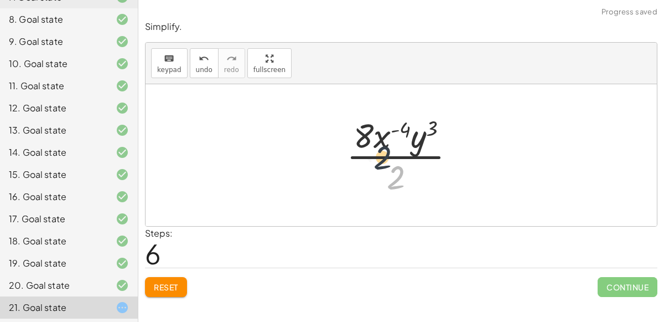
drag, startPoint x: 399, startPoint y: 174, endPoint x: 382, endPoint y: 147, distance: 31.8
click at [382, 147] on div at bounding box center [405, 154] width 129 height 85
drag, startPoint x: 401, startPoint y: 184, endPoint x: 382, endPoint y: 146, distance: 42.3
click at [382, 146] on div at bounding box center [405, 154] width 129 height 85
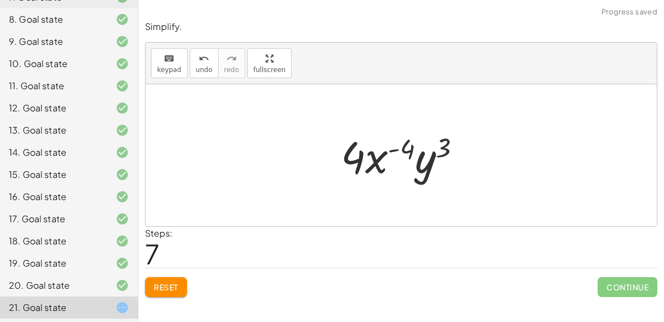
click at [396, 147] on div at bounding box center [405, 155] width 141 height 57
drag, startPoint x: 423, startPoint y: 168, endPoint x: 381, endPoint y: 162, distance: 43.1
click at [381, 162] on div at bounding box center [405, 155] width 141 height 57
drag, startPoint x: 369, startPoint y: 158, endPoint x: 413, endPoint y: 163, distance: 44.0
click at [413, 163] on div at bounding box center [405, 155] width 141 height 57
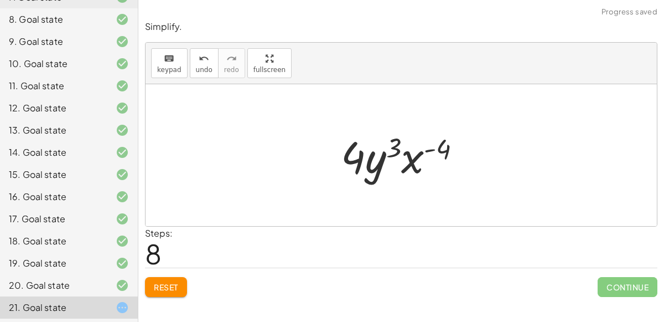
click at [427, 148] on div at bounding box center [405, 155] width 141 height 57
drag, startPoint x: 359, startPoint y: 156, endPoint x: 412, endPoint y: 156, distance: 53.7
click at [412, 156] on div at bounding box center [405, 155] width 141 height 57
click at [392, 154] on div at bounding box center [405, 155] width 141 height 57
click at [413, 162] on div at bounding box center [405, 155] width 141 height 57
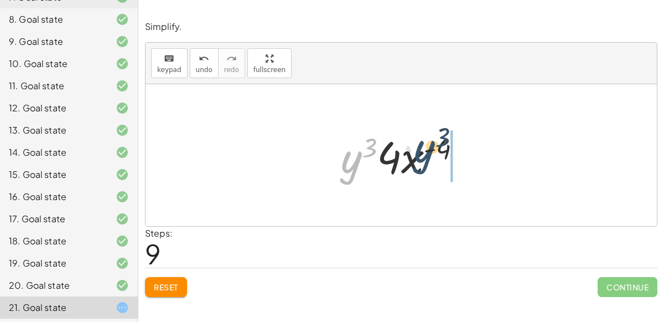
drag, startPoint x: 355, startPoint y: 164, endPoint x: 428, endPoint y: 154, distance: 73.8
click at [428, 154] on div at bounding box center [405, 155] width 141 height 57
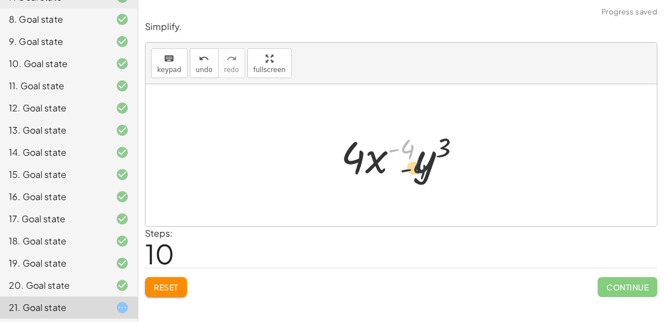
drag, startPoint x: 408, startPoint y: 151, endPoint x: 424, endPoint y: 172, distance: 26.0
click at [424, 172] on div at bounding box center [405, 155] width 141 height 57
drag, startPoint x: 350, startPoint y: 158, endPoint x: 396, endPoint y: 150, distance: 47.1
click at [396, 150] on div at bounding box center [405, 155] width 141 height 57
drag, startPoint x: 398, startPoint y: 157, endPoint x: 416, endPoint y: 162, distance: 19.1
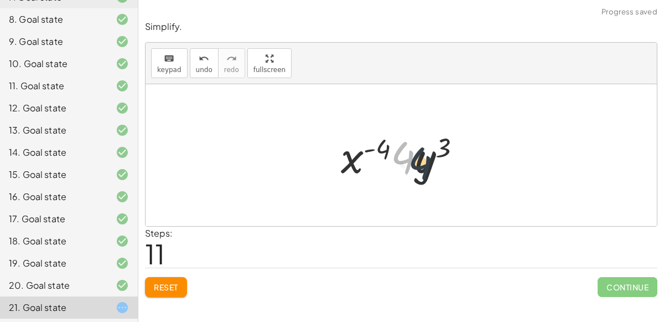
click at [416, 162] on div at bounding box center [405, 155] width 141 height 57
drag, startPoint x: 375, startPoint y: 149, endPoint x: 406, endPoint y: 160, distance: 32.4
click at [406, 160] on div at bounding box center [405, 155] width 141 height 57
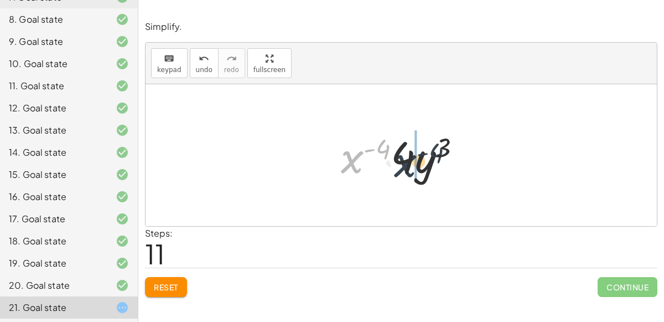
drag, startPoint x: 351, startPoint y: 162, endPoint x: 409, endPoint y: 167, distance: 58.3
click at [409, 167] on div at bounding box center [405, 155] width 141 height 57
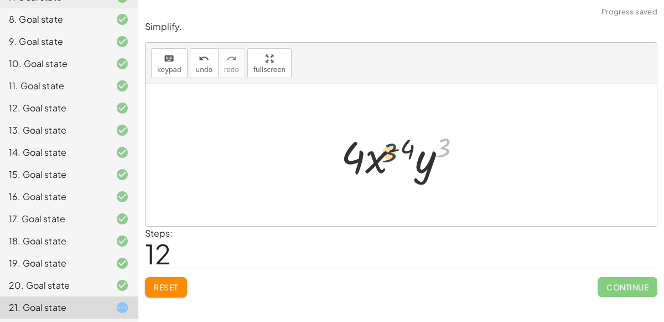
drag, startPoint x: 443, startPoint y: 153, endPoint x: 385, endPoint y: 158, distance: 58.4
click at [385, 158] on div at bounding box center [405, 155] width 141 height 57
click at [441, 146] on div at bounding box center [405, 155] width 141 height 57
click at [203, 66] on span "undo" at bounding box center [204, 70] width 17 height 8
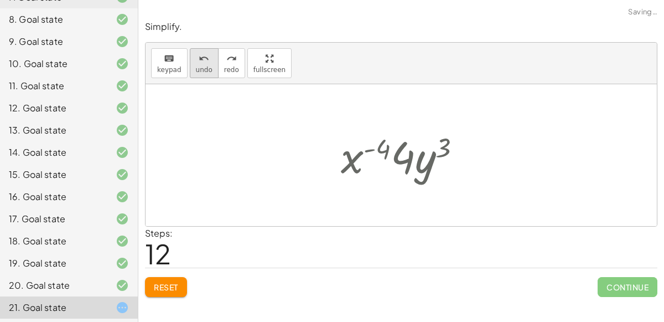
click at [203, 66] on span "undo" at bounding box center [204, 70] width 17 height 8
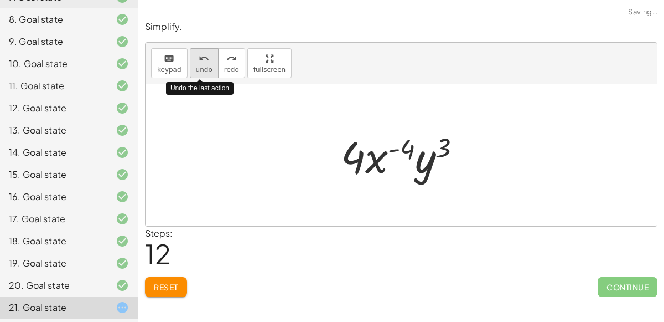
click at [203, 66] on span "undo" at bounding box center [204, 70] width 17 height 8
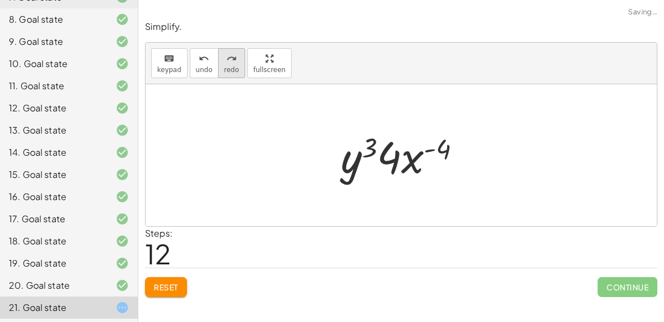
click at [227, 60] on icon "redo" at bounding box center [231, 58] width 11 height 13
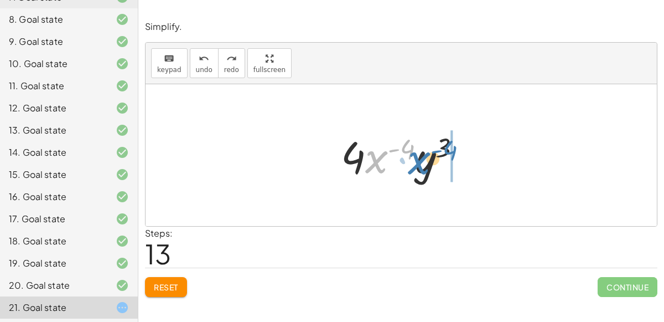
drag, startPoint x: 374, startPoint y: 159, endPoint x: 419, endPoint y: 160, distance: 45.4
click at [419, 160] on div at bounding box center [405, 155] width 141 height 57
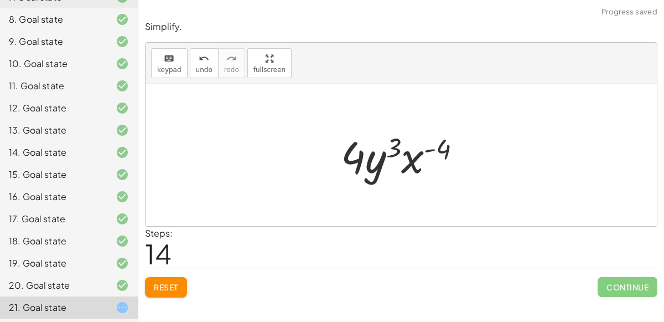
click at [399, 163] on div at bounding box center [405, 155] width 141 height 57
click at [368, 159] on div at bounding box center [405, 155] width 141 height 57
drag, startPoint x: 368, startPoint y: 159, endPoint x: 355, endPoint y: 155, distance: 13.3
click at [355, 155] on div at bounding box center [405, 155] width 141 height 57
drag, startPoint x: 355, startPoint y: 155, endPoint x: 376, endPoint y: 164, distance: 23.0
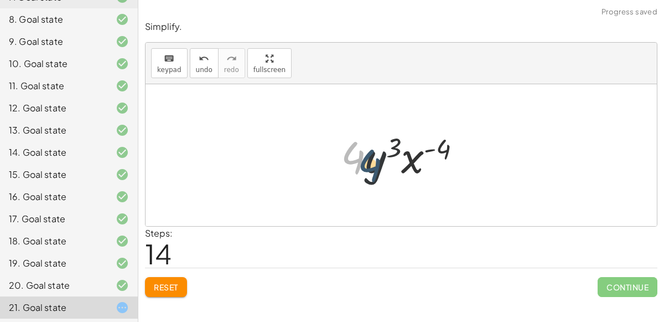
click at [376, 164] on div at bounding box center [405, 155] width 141 height 57
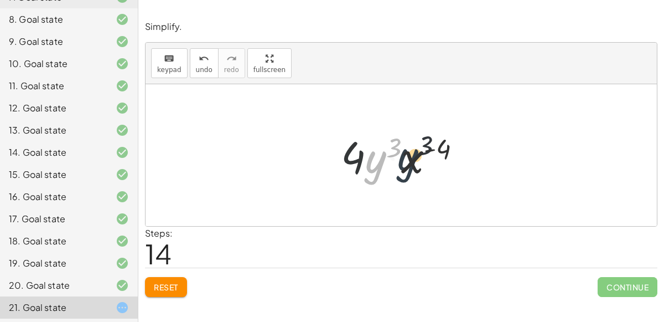
drag, startPoint x: 377, startPoint y: 165, endPoint x: 415, endPoint y: 163, distance: 37.2
click at [415, 163] on div at bounding box center [405, 155] width 141 height 57
click at [431, 149] on div at bounding box center [405, 155] width 141 height 57
drag, startPoint x: 387, startPoint y: 156, endPoint x: 343, endPoint y: 154, distance: 44.3
click at [343, 154] on div at bounding box center [405, 155] width 141 height 57
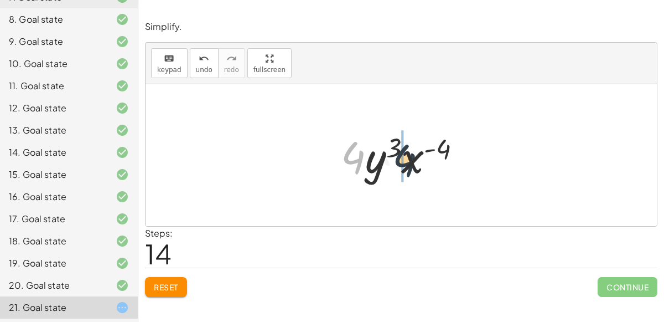
drag, startPoint x: 344, startPoint y: 156, endPoint x: 397, endPoint y: 158, distance: 53.2
click at [397, 158] on div at bounding box center [405, 155] width 141 height 57
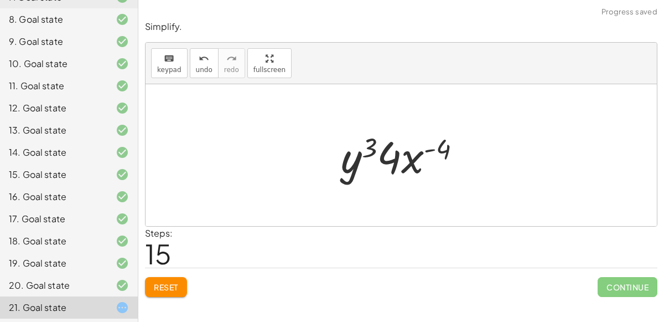
click at [372, 150] on div at bounding box center [405, 155] width 141 height 57
click at [443, 147] on div at bounding box center [405, 155] width 141 height 57
drag, startPoint x: 443, startPoint y: 147, endPoint x: 365, endPoint y: 144, distance: 78.1
click at [365, 144] on div at bounding box center [405, 155] width 141 height 57
drag, startPoint x: 364, startPoint y: 144, endPoint x: 427, endPoint y: 144, distance: 62.5
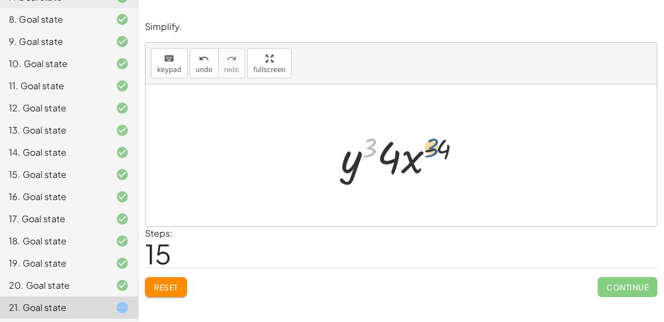
click at [427, 144] on div at bounding box center [405, 155] width 141 height 57
drag, startPoint x: 434, startPoint y: 147, endPoint x: 345, endPoint y: 142, distance: 88.7
click at [345, 142] on div at bounding box center [405, 155] width 141 height 57
drag, startPoint x: 421, startPoint y: 158, endPoint x: 365, endPoint y: 152, distance: 56.2
click at [365, 152] on div at bounding box center [405, 155] width 141 height 57
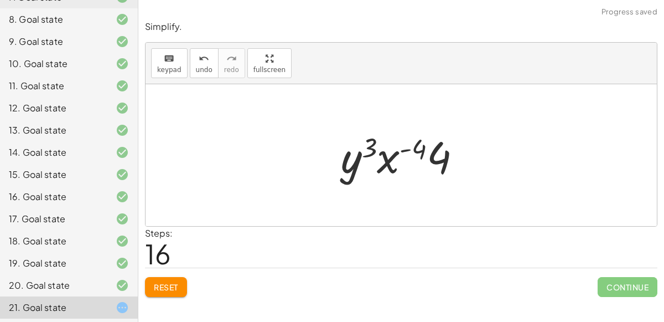
click at [404, 146] on div at bounding box center [405, 155] width 141 height 57
click at [374, 140] on div at bounding box center [405, 155] width 141 height 57
click at [393, 158] on div at bounding box center [405, 155] width 141 height 57
click at [356, 162] on div at bounding box center [405, 155] width 141 height 57
click at [461, 165] on div at bounding box center [405, 155] width 141 height 57
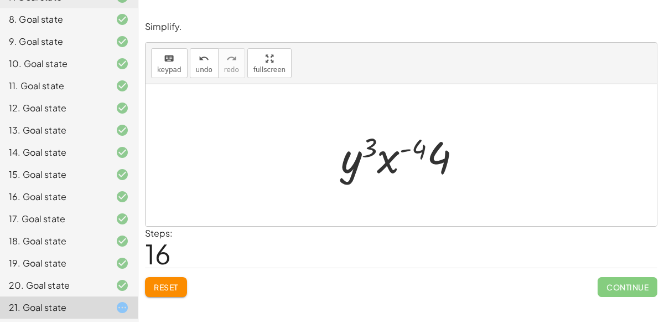
click at [444, 167] on div at bounding box center [405, 155] width 141 height 57
drag, startPoint x: 351, startPoint y: 162, endPoint x: 417, endPoint y: 162, distance: 65.9
click at [417, 162] on div at bounding box center [405, 155] width 141 height 57
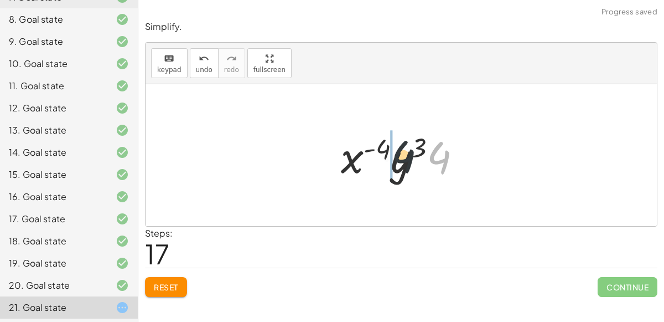
drag, startPoint x: 433, startPoint y: 162, endPoint x: 387, endPoint y: 161, distance: 45.4
click at [387, 161] on div at bounding box center [405, 155] width 141 height 57
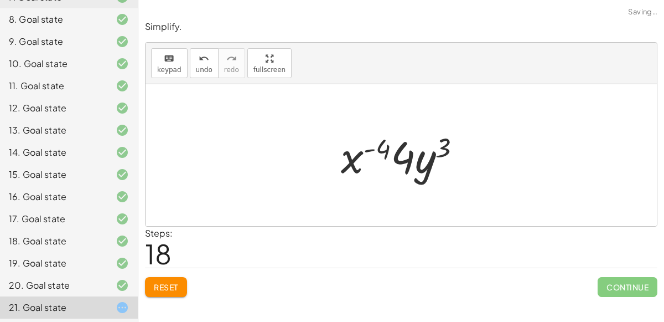
click at [153, 285] on button "Reset" at bounding box center [166, 287] width 42 height 20
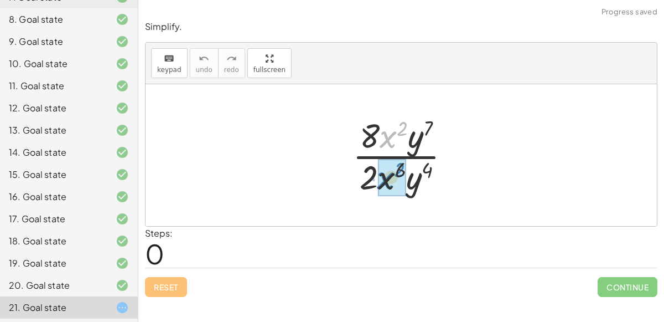
drag, startPoint x: 385, startPoint y: 141, endPoint x: 378, endPoint y: 176, distance: 36.0
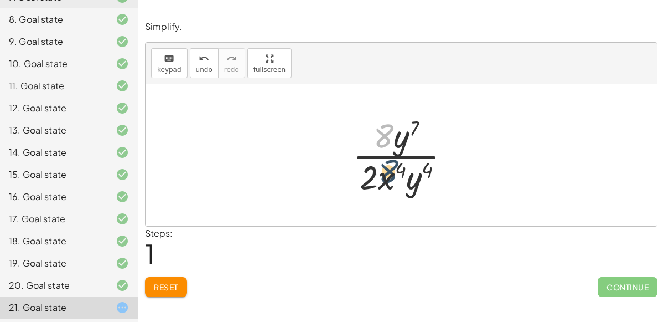
drag, startPoint x: 392, startPoint y: 134, endPoint x: 397, endPoint y: 172, distance: 37.5
click at [397, 172] on div at bounding box center [406, 154] width 118 height 85
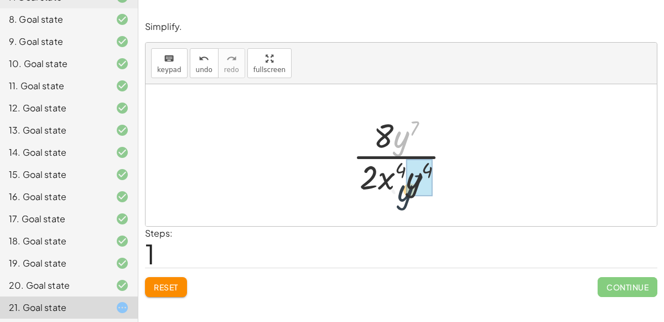
drag, startPoint x: 397, startPoint y: 141, endPoint x: 401, endPoint y: 195, distance: 53.8
click at [401, 195] on div at bounding box center [406, 154] width 118 height 85
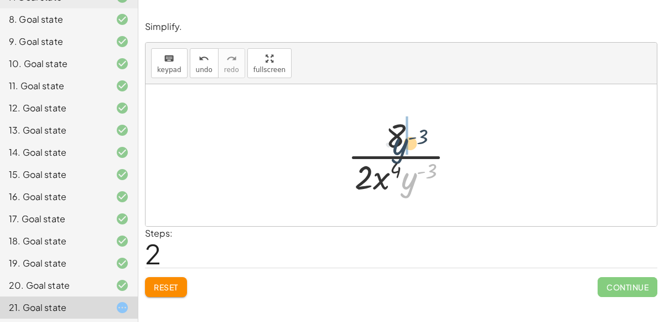
drag, startPoint x: 411, startPoint y: 180, endPoint x: 400, endPoint y: 143, distance: 39.1
click at [400, 143] on div at bounding box center [405, 154] width 127 height 85
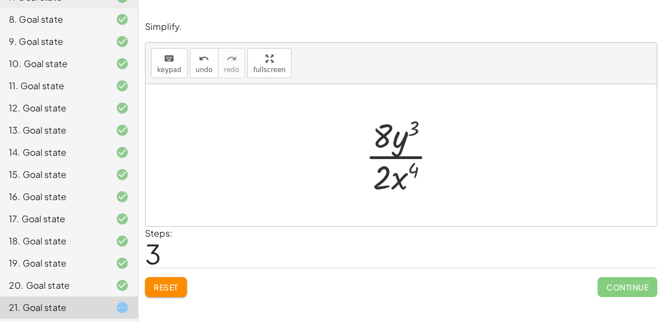
click at [399, 156] on div at bounding box center [406, 154] width 92 height 85
drag, startPoint x: 380, startPoint y: 138, endPoint x: 375, endPoint y: 178, distance: 39.6
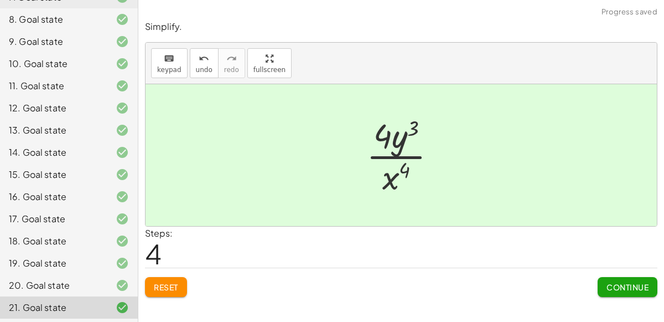
click at [633, 282] on span "Continue" at bounding box center [628, 287] width 42 height 10
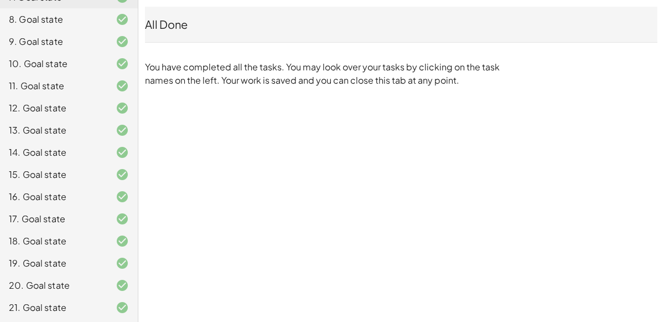
scroll to position [0, 0]
